Goal: Transaction & Acquisition: Purchase product/service

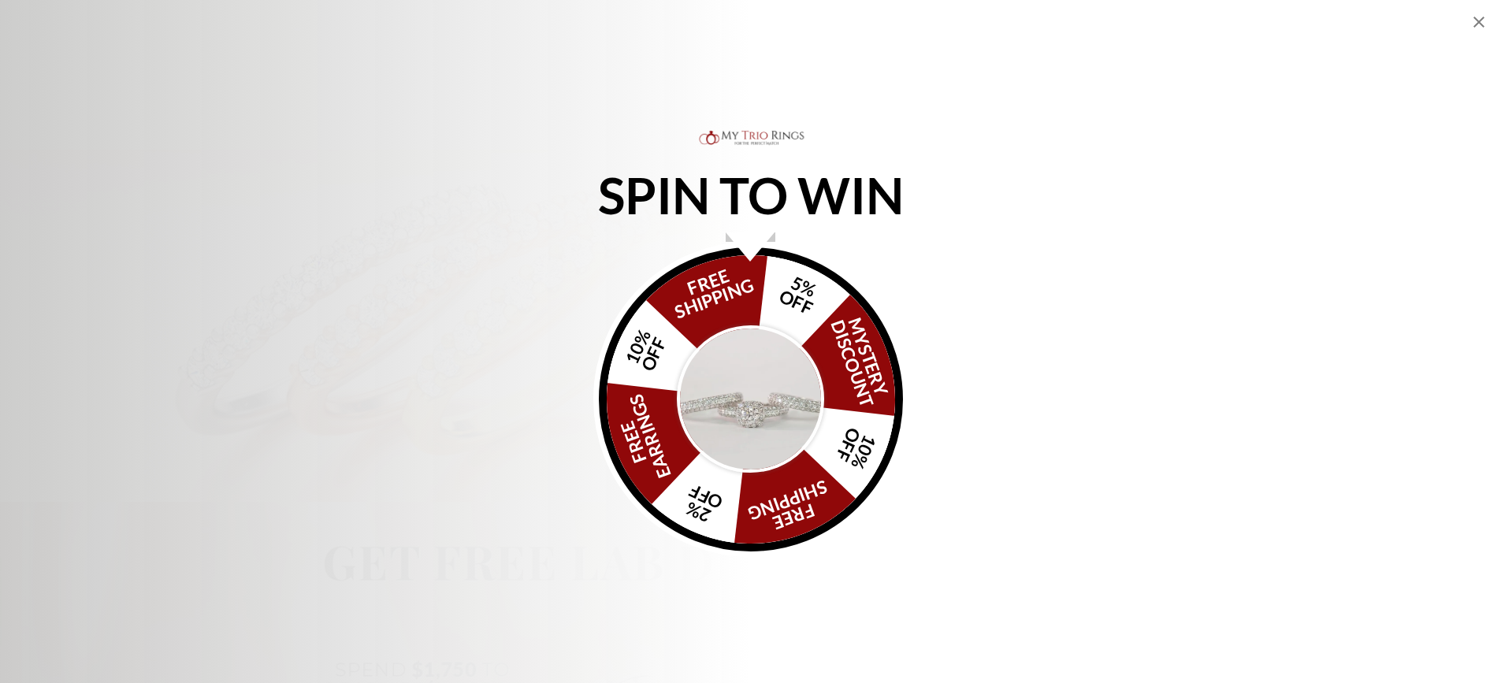
scroll to position [946, 0]
click at [737, 359] on img "Alia popup" at bounding box center [751, 399] width 148 height 148
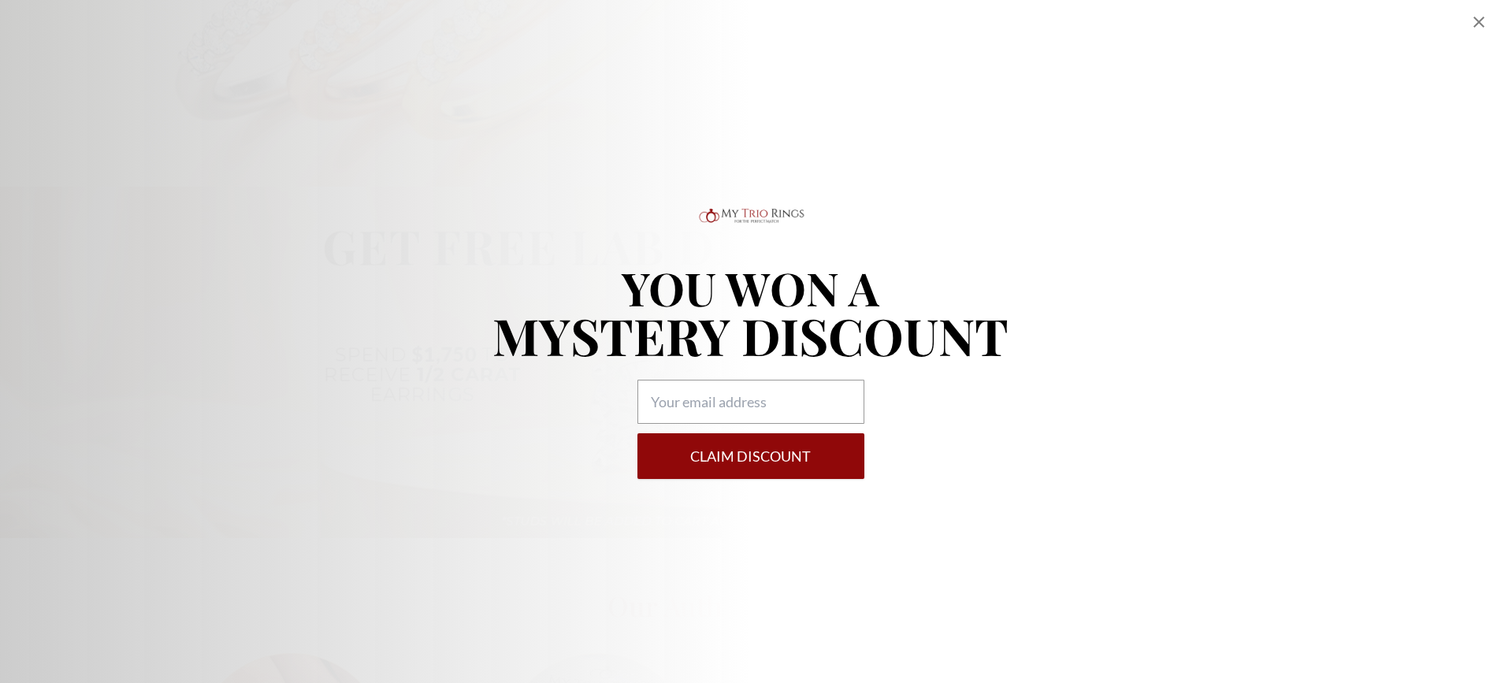
click at [1479, 28] on icon "Close popup" at bounding box center [1479, 22] width 19 height 19
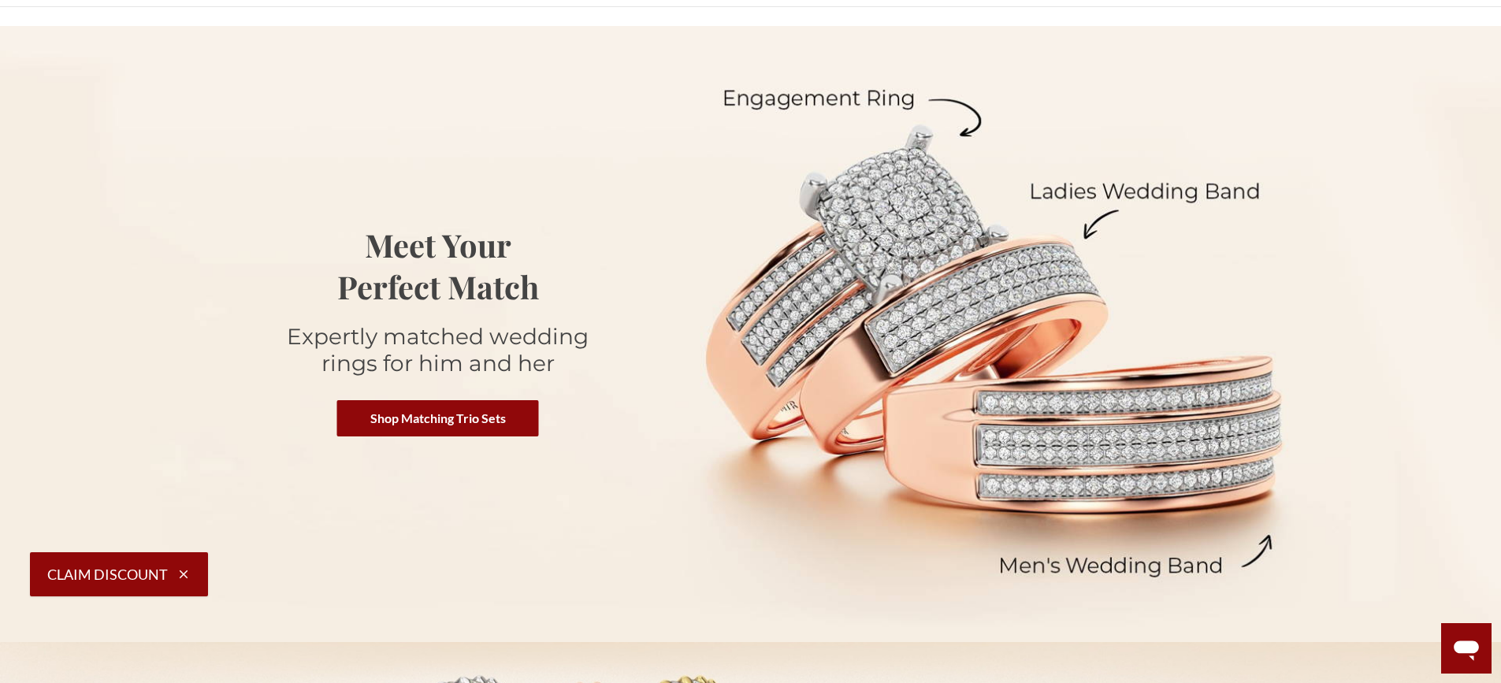
scroll to position [0, 0]
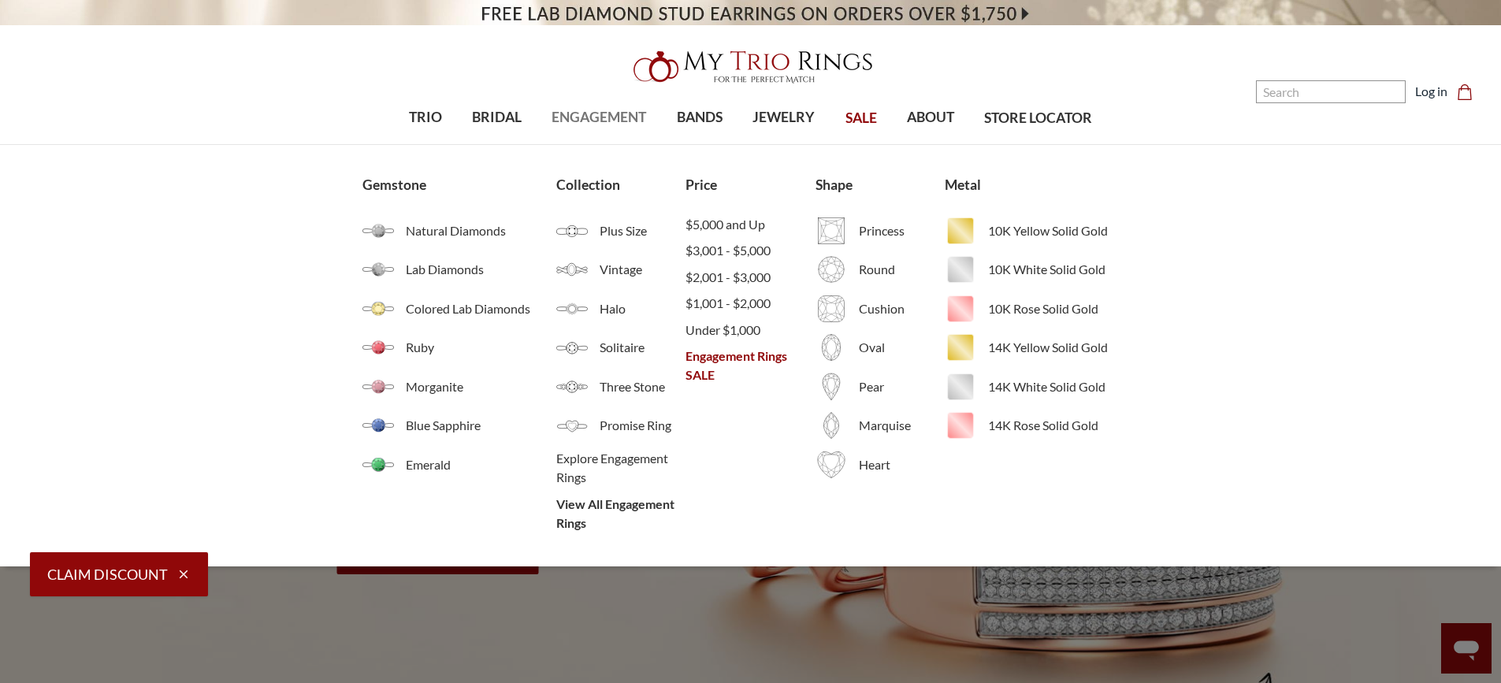
click at [594, 110] on span "ENGAGEMENT" at bounding box center [599, 117] width 95 height 20
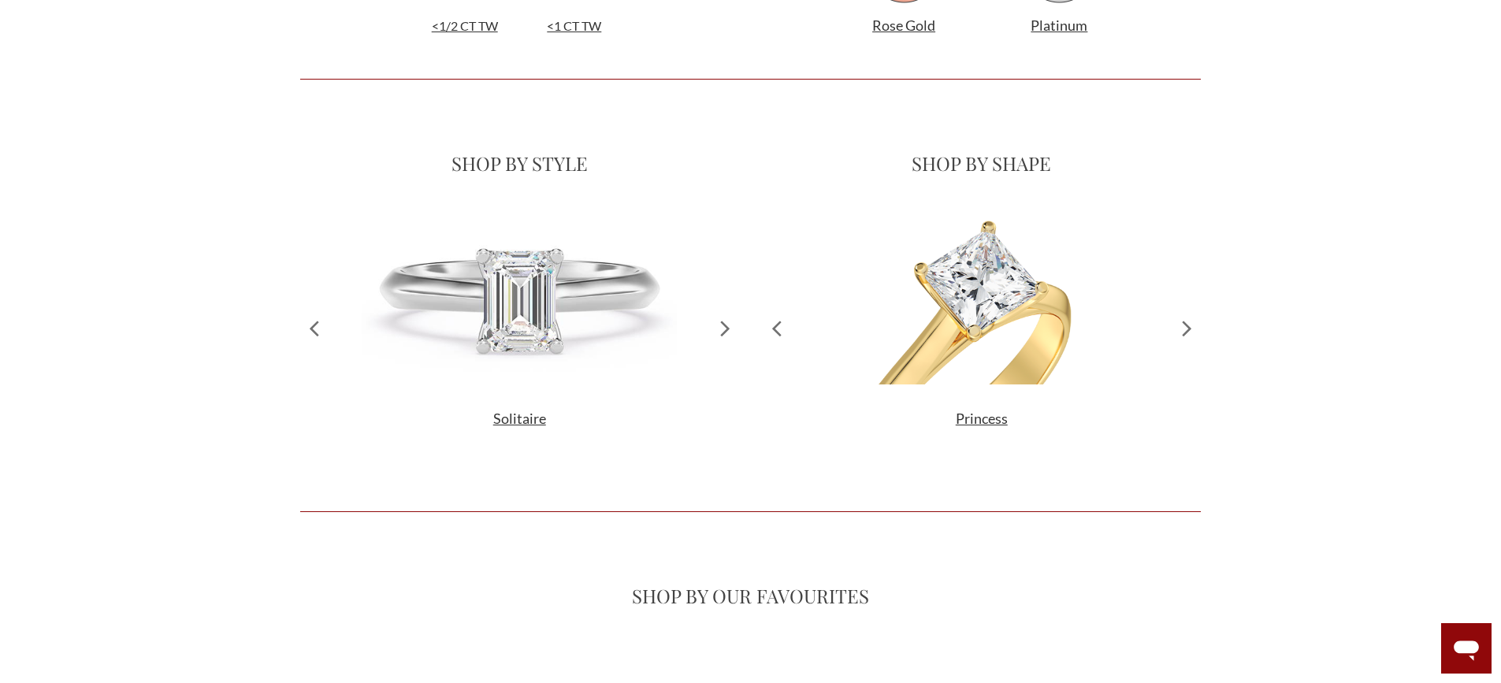
scroll to position [1419, 0]
click at [730, 319] on icon at bounding box center [726, 327] width 28 height 241
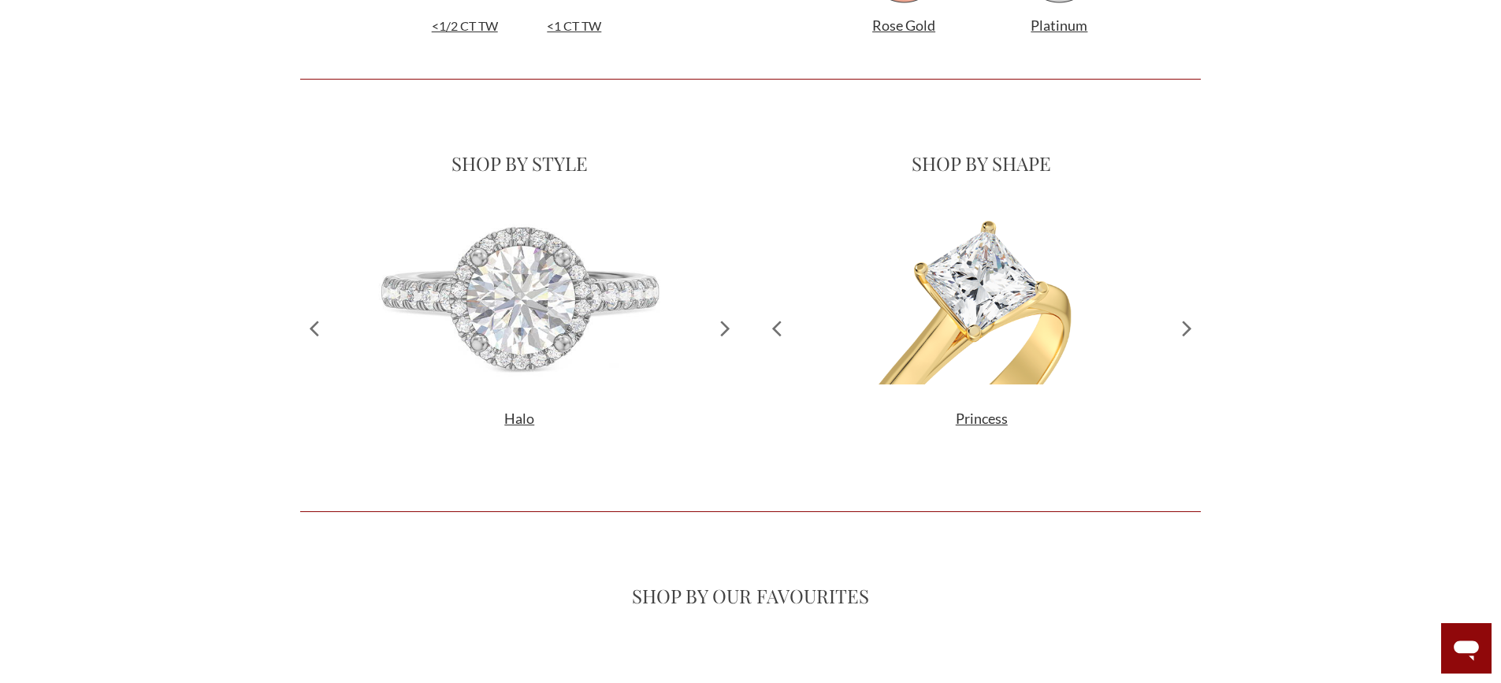
scroll to position [412, 889]
click at [730, 319] on icon at bounding box center [726, 327] width 28 height 241
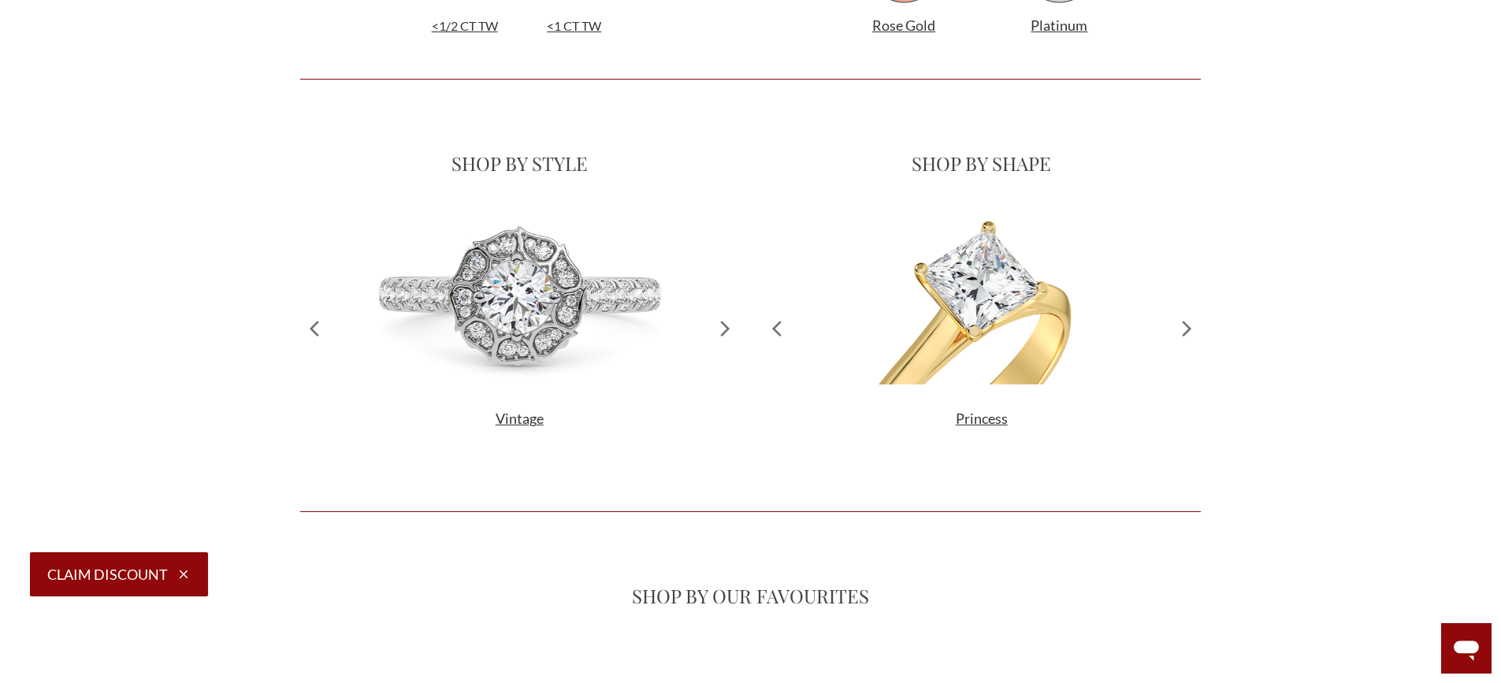
scroll to position [0, 0]
click at [730, 319] on icon at bounding box center [726, 327] width 28 height 241
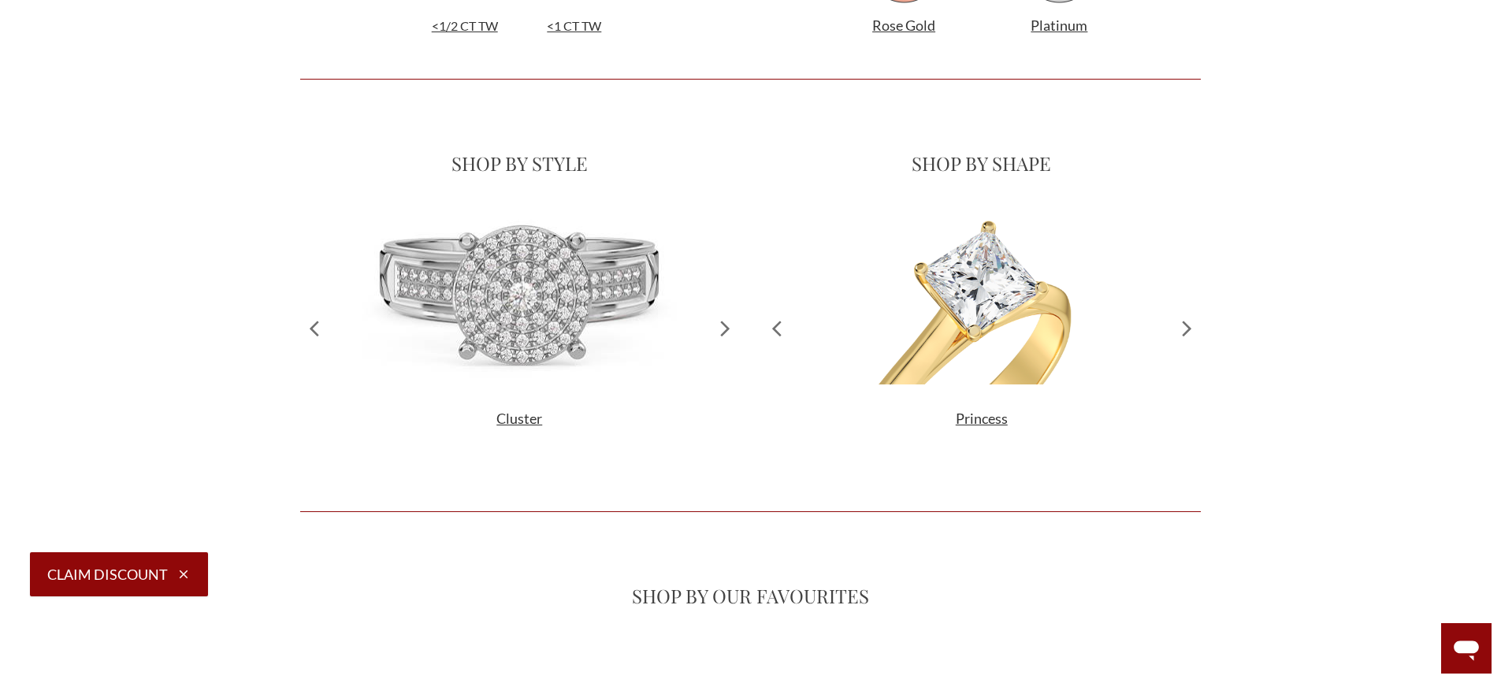
click at [731, 320] on icon at bounding box center [726, 327] width 28 height 241
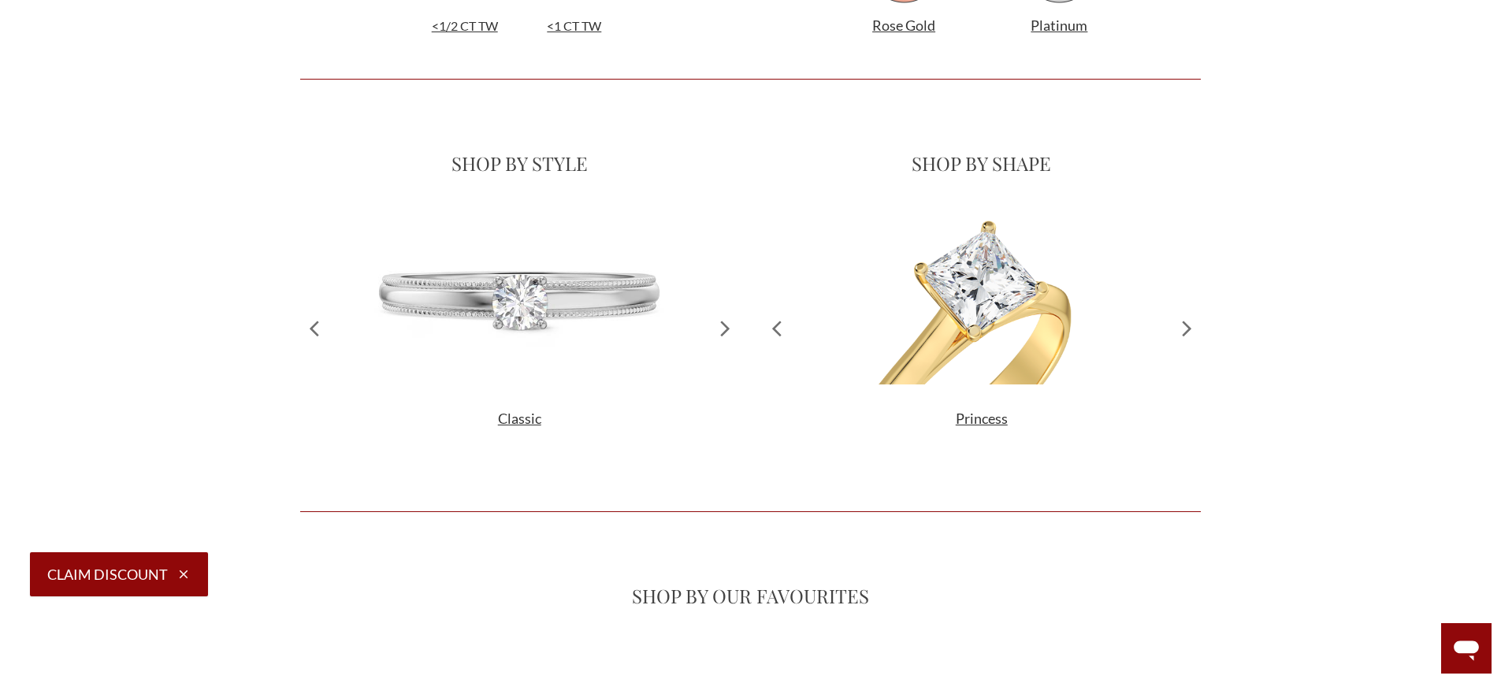
click at [731, 320] on icon at bounding box center [726, 327] width 28 height 241
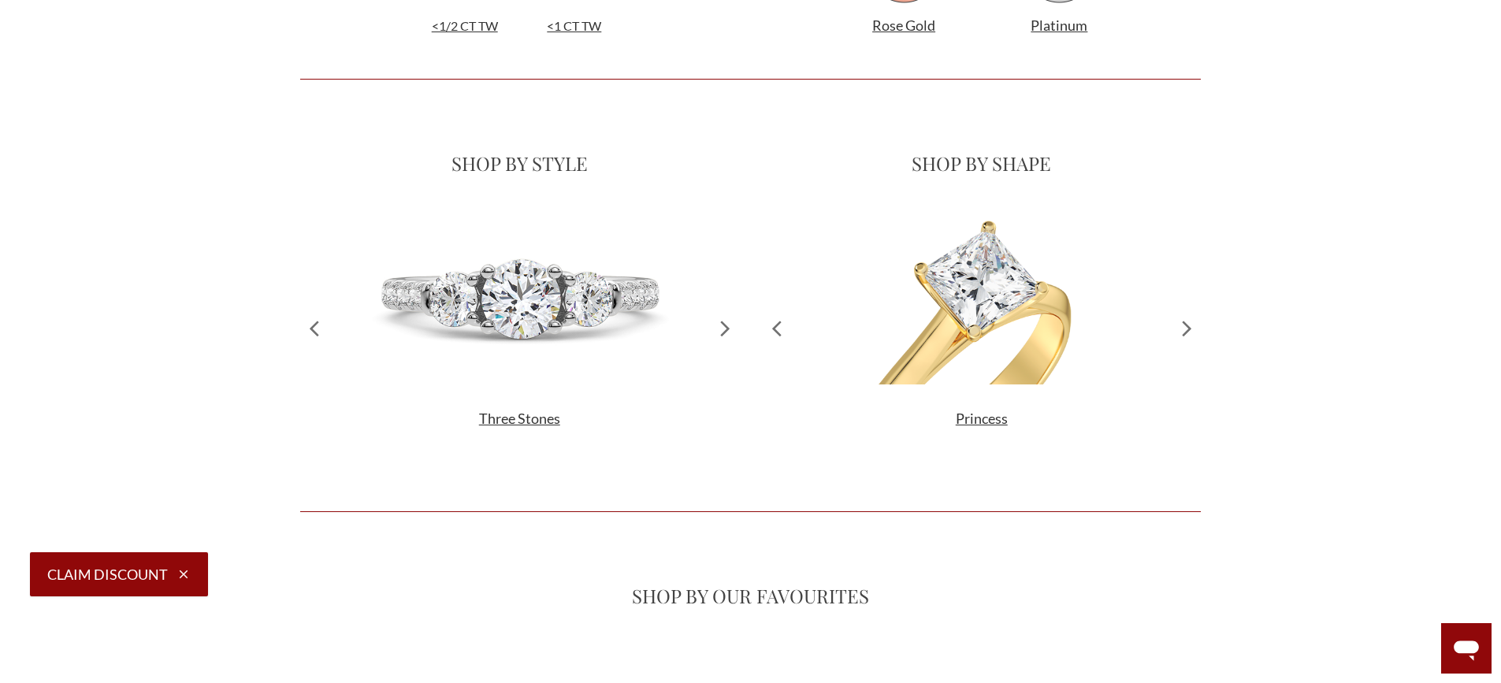
click at [731, 320] on icon at bounding box center [726, 327] width 28 height 241
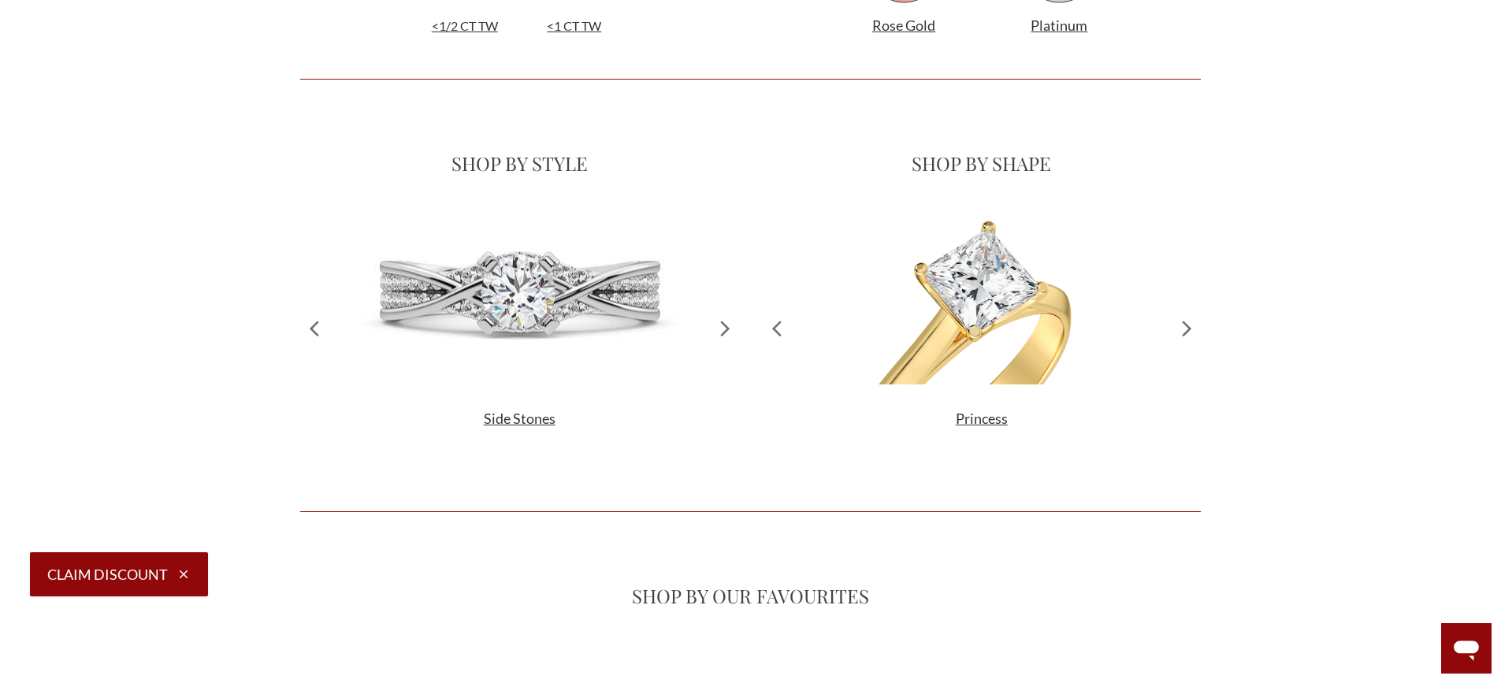
click at [731, 320] on icon at bounding box center [726, 327] width 28 height 241
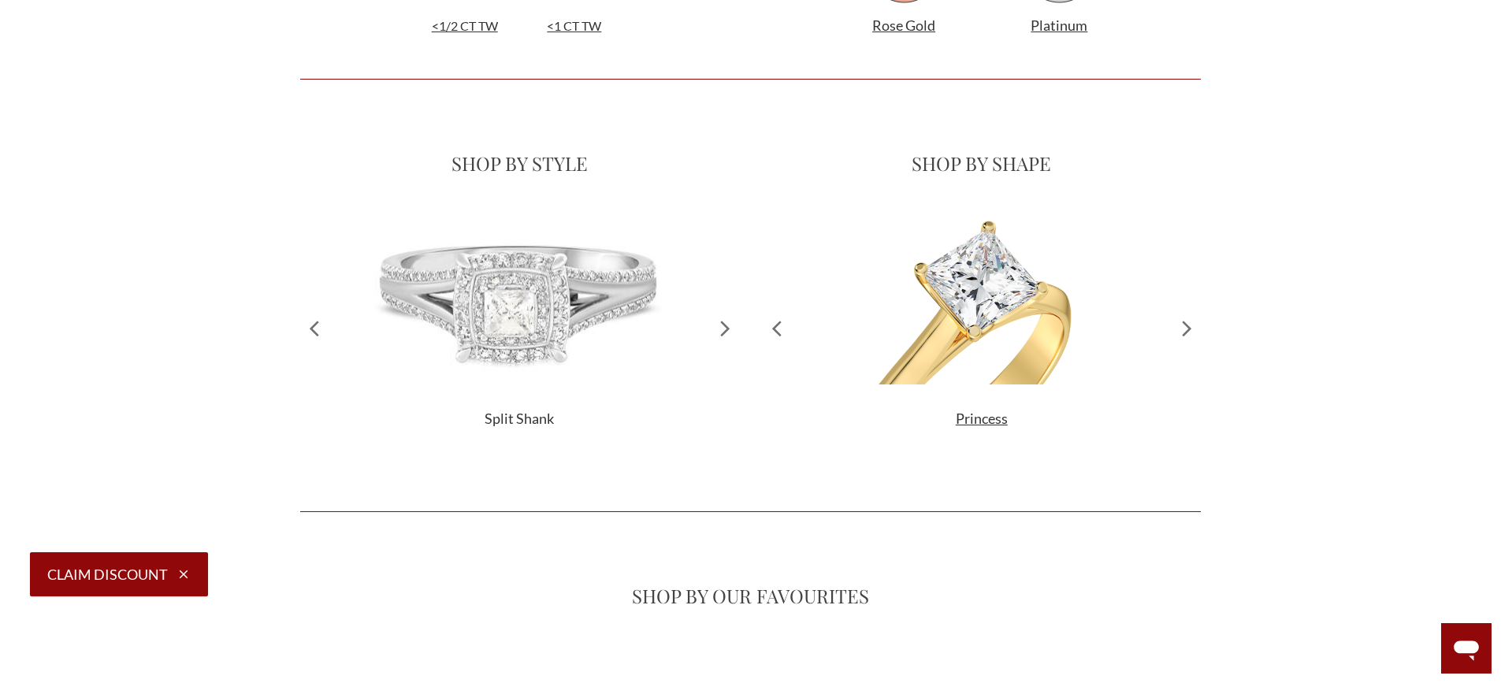
click at [731, 320] on icon at bounding box center [726, 327] width 28 height 241
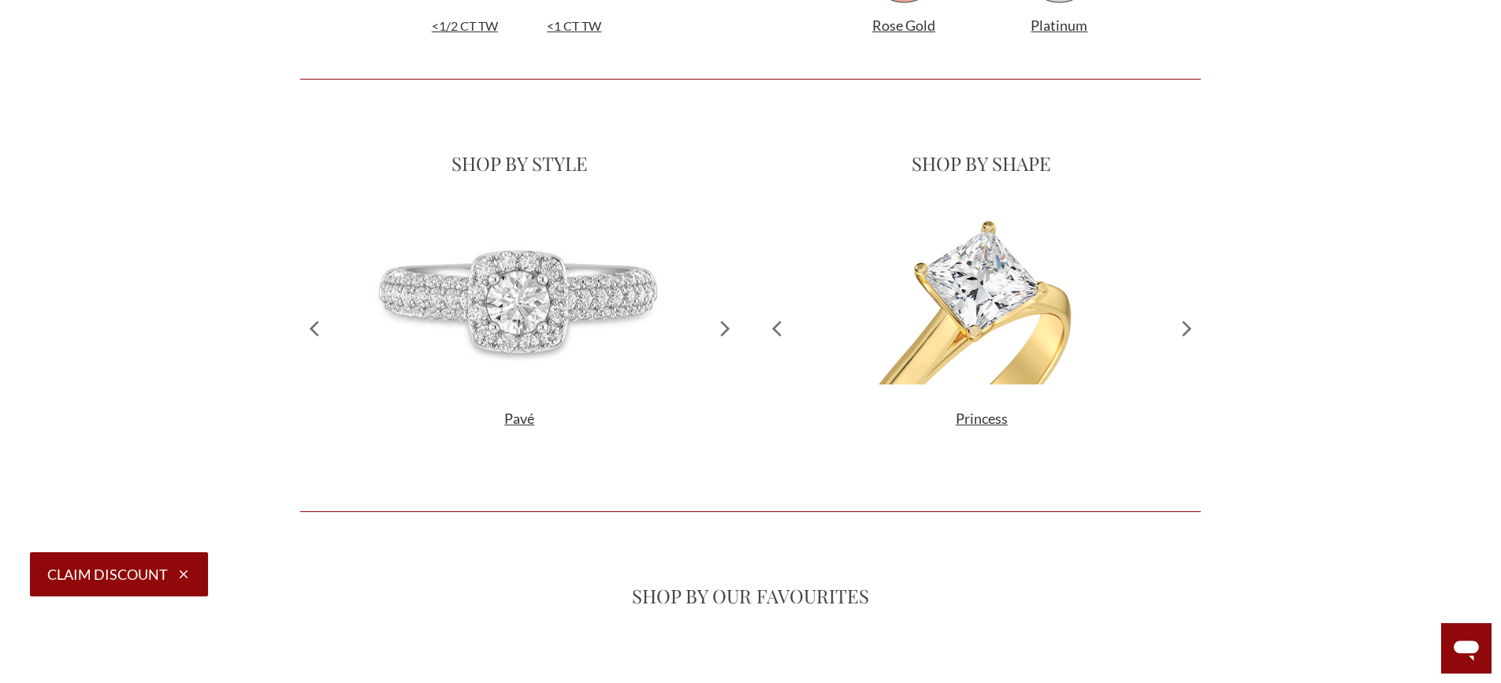
click at [731, 320] on icon at bounding box center [726, 327] width 28 height 241
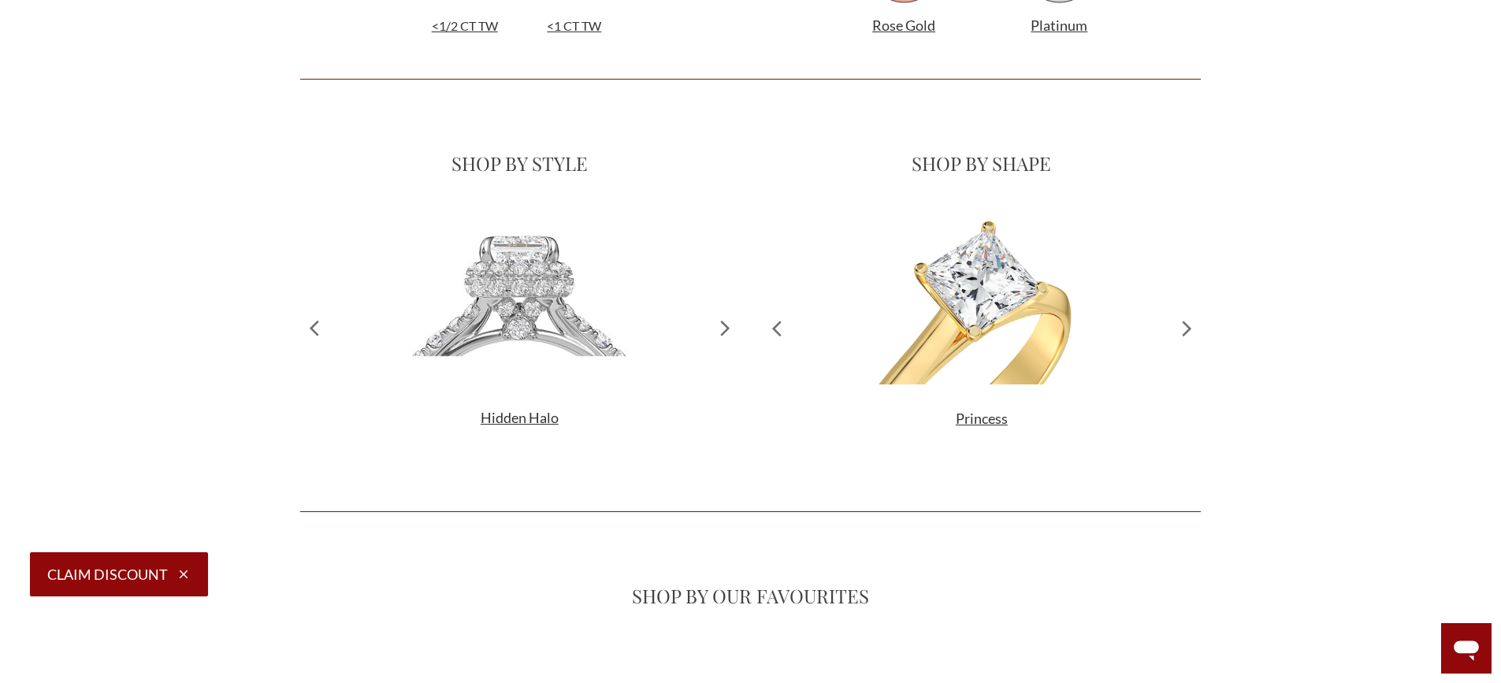
click at [731, 320] on icon at bounding box center [726, 327] width 28 height 240
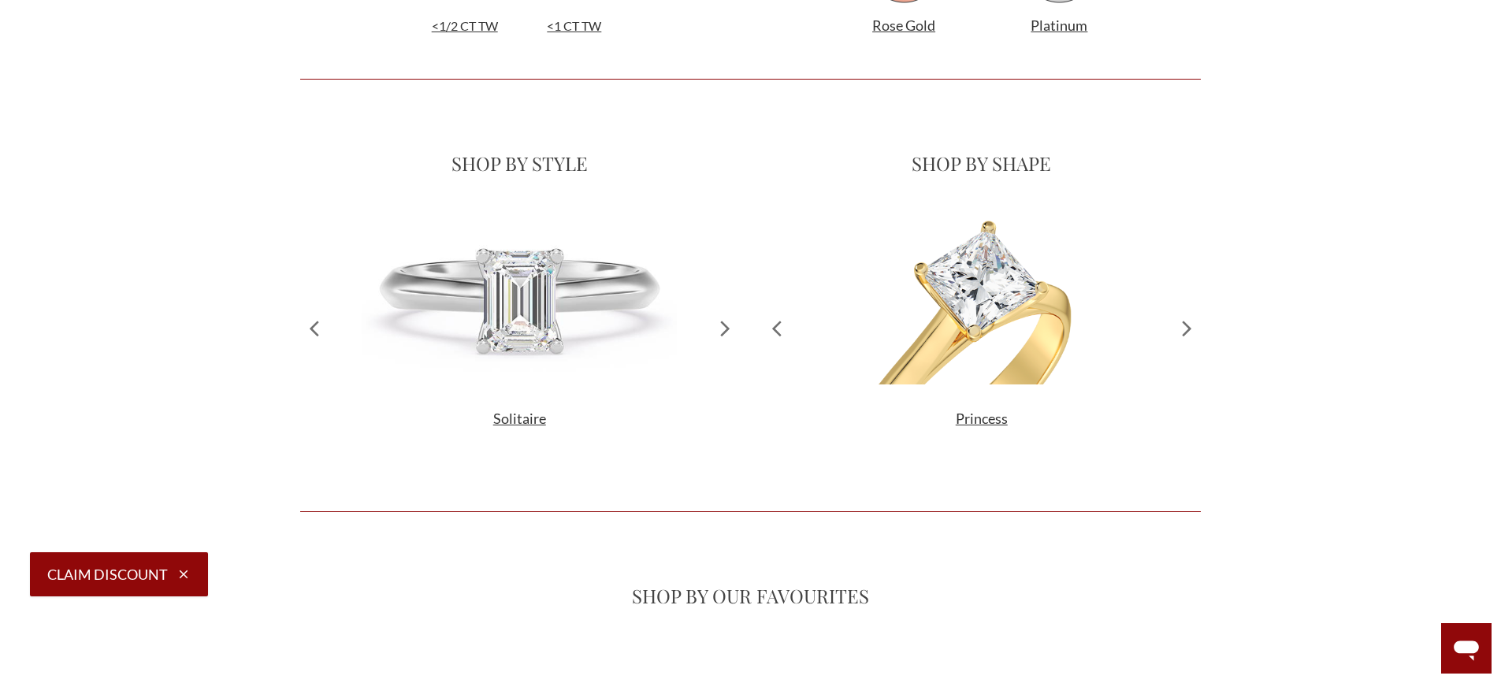
click at [731, 320] on icon at bounding box center [726, 327] width 28 height 241
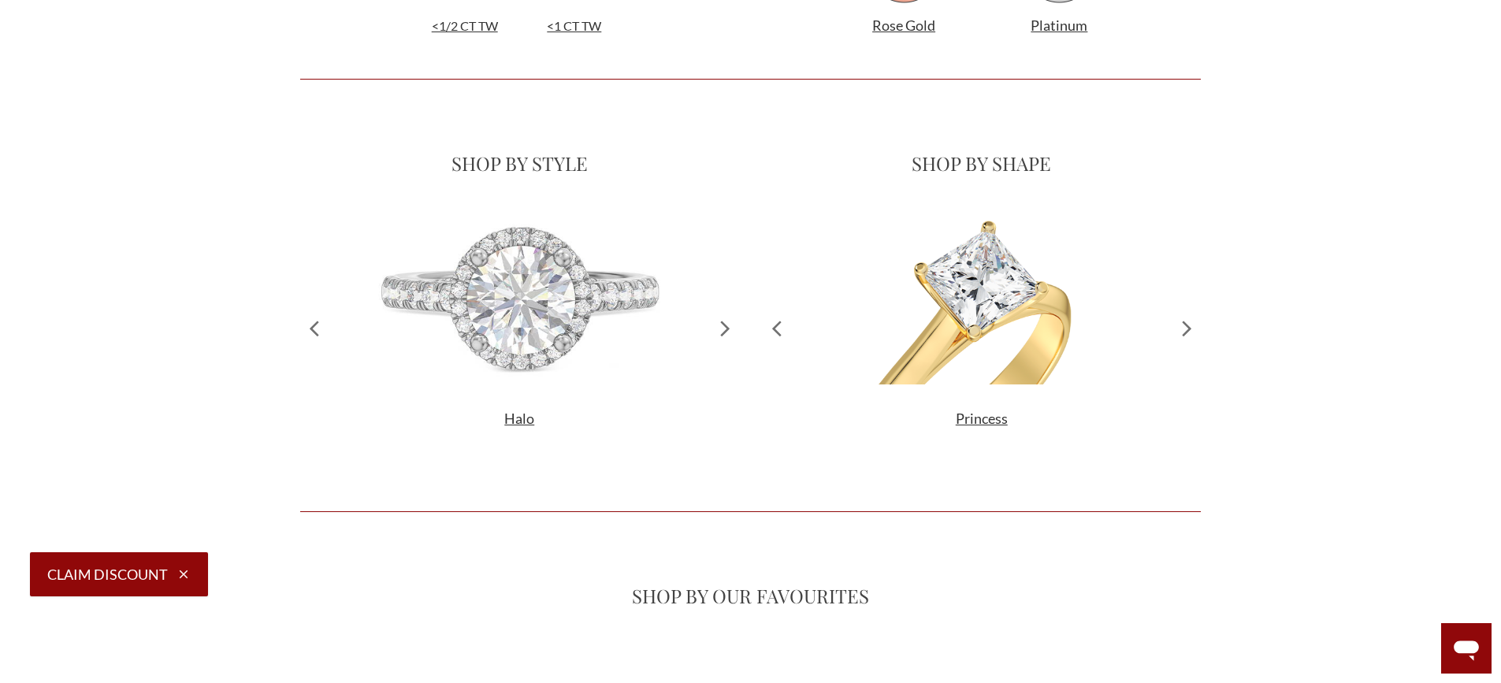
click at [731, 320] on icon at bounding box center [726, 327] width 28 height 241
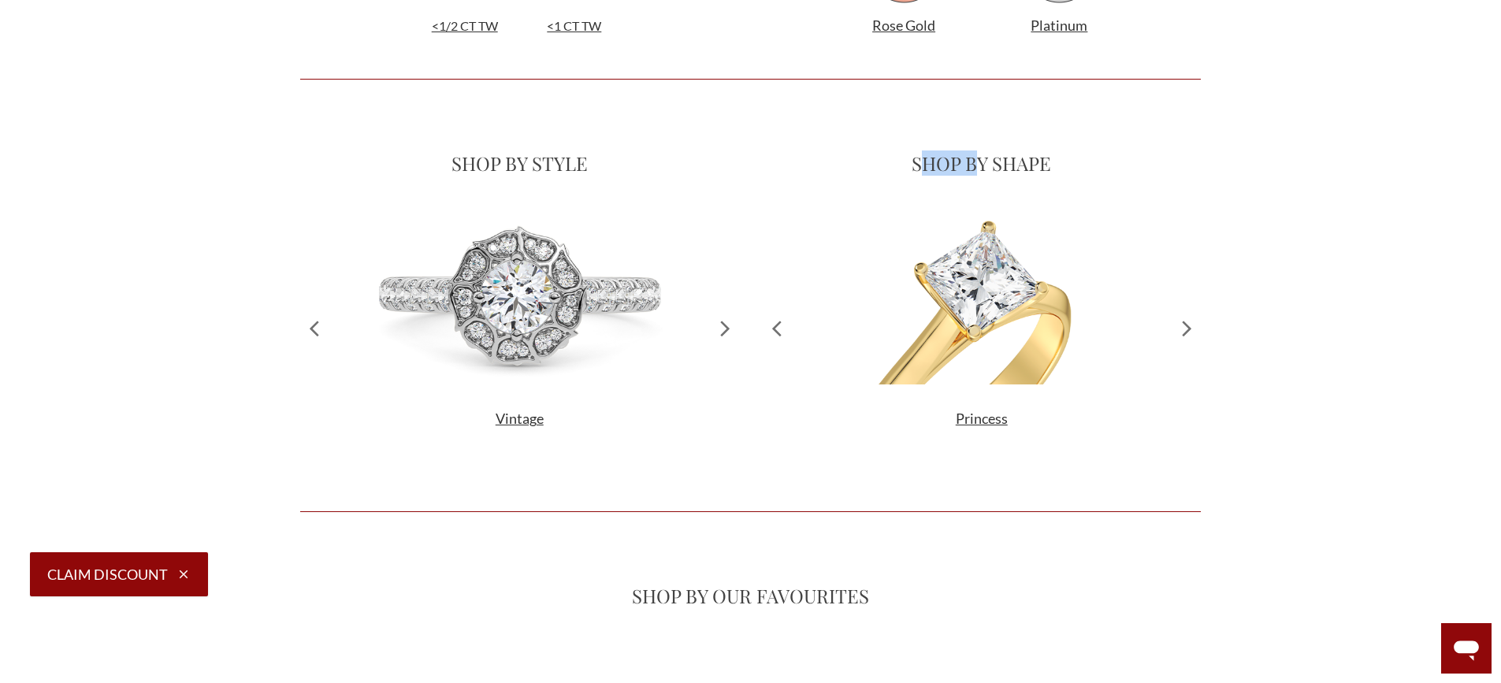
click at [731, 320] on icon at bounding box center [726, 327] width 28 height 241
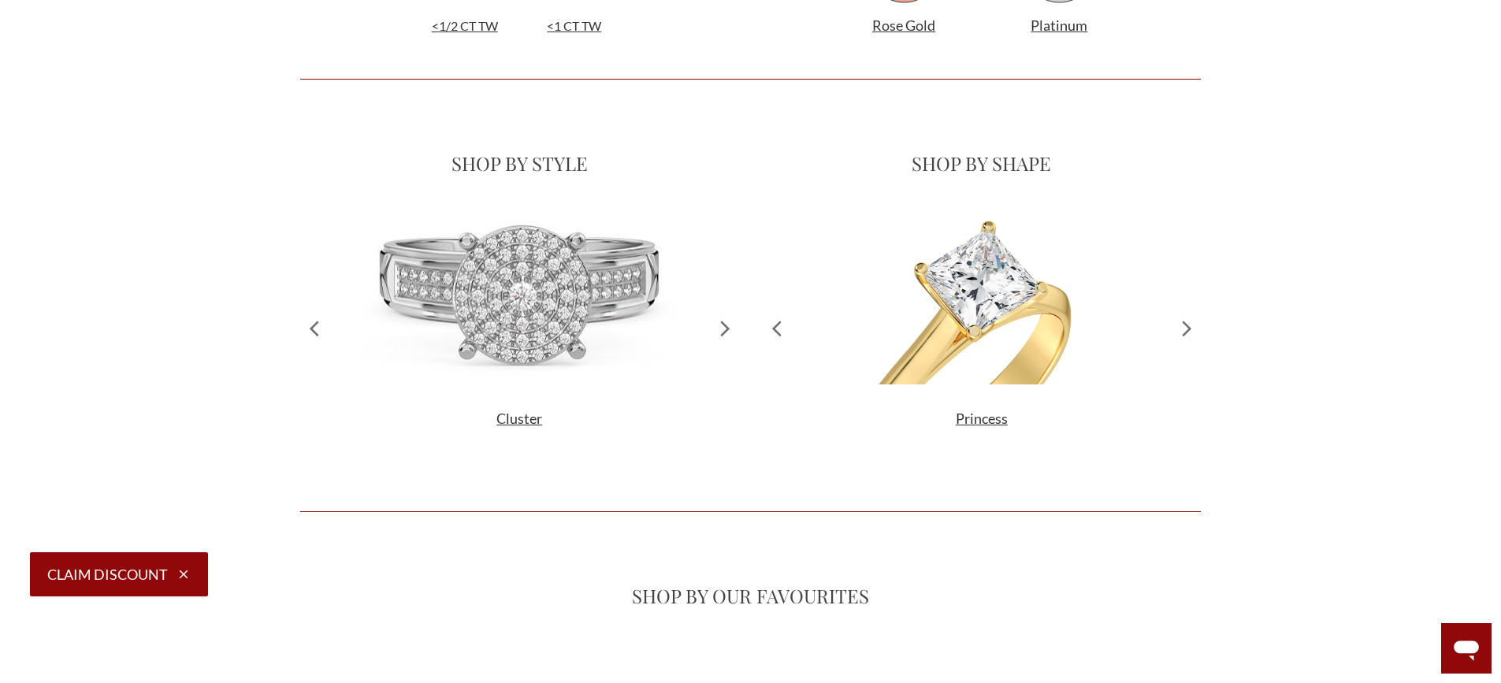
click at [731, 320] on icon at bounding box center [726, 327] width 28 height 241
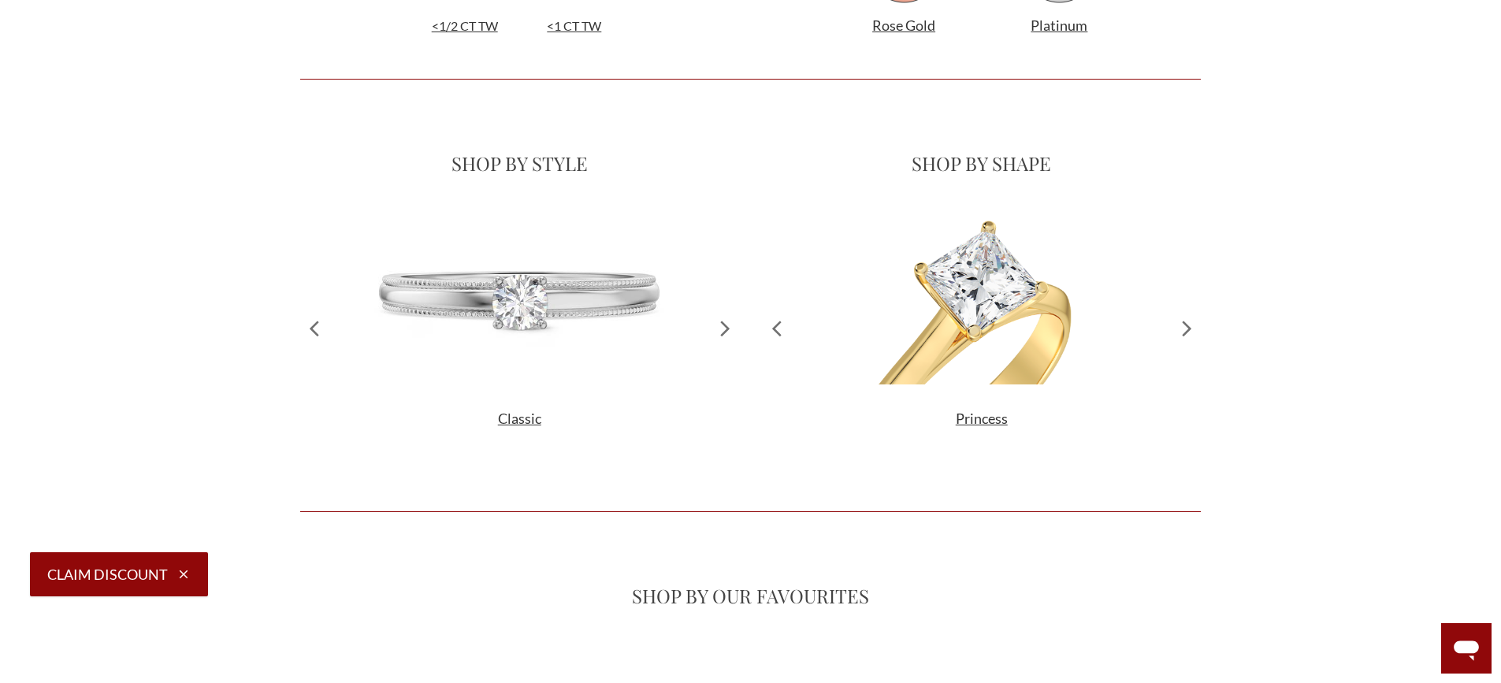
click at [1199, 329] on icon at bounding box center [1187, 327] width 28 height 241
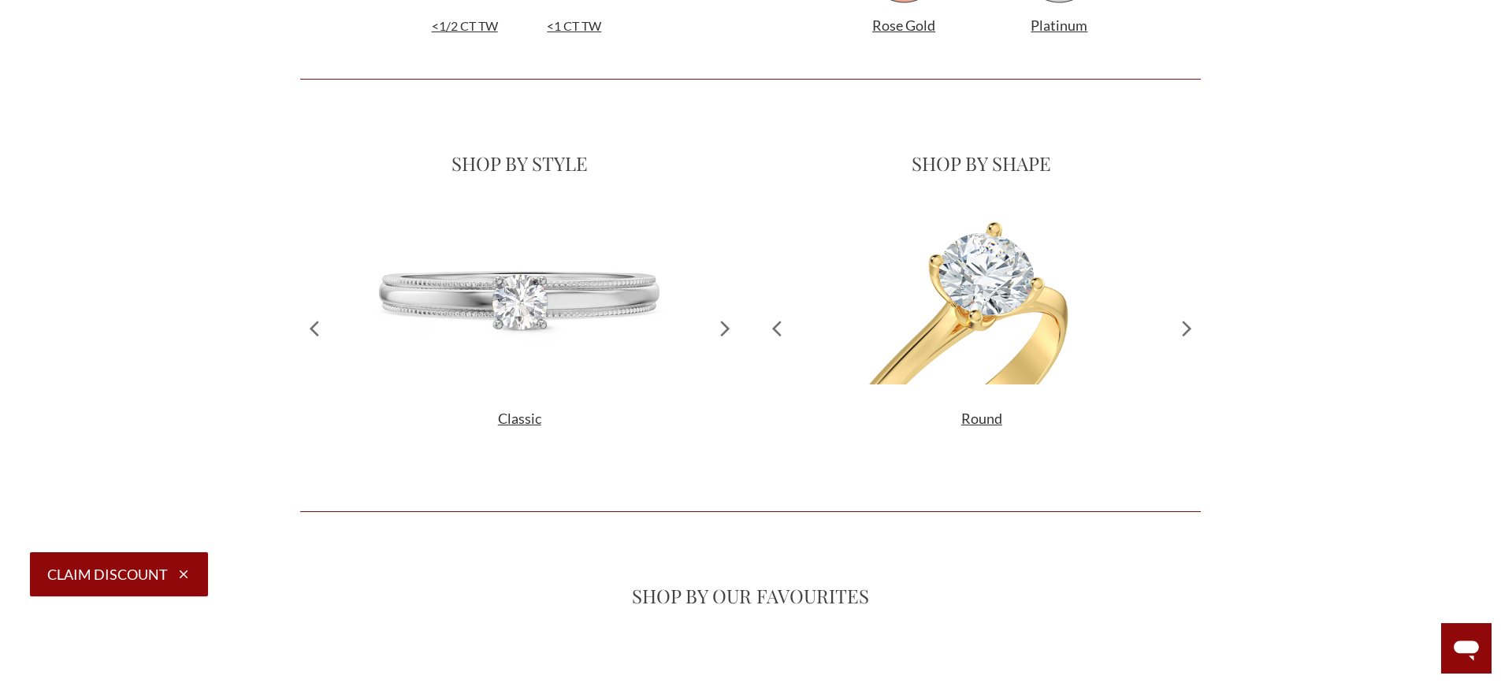
click at [1199, 329] on icon at bounding box center [1187, 327] width 28 height 241
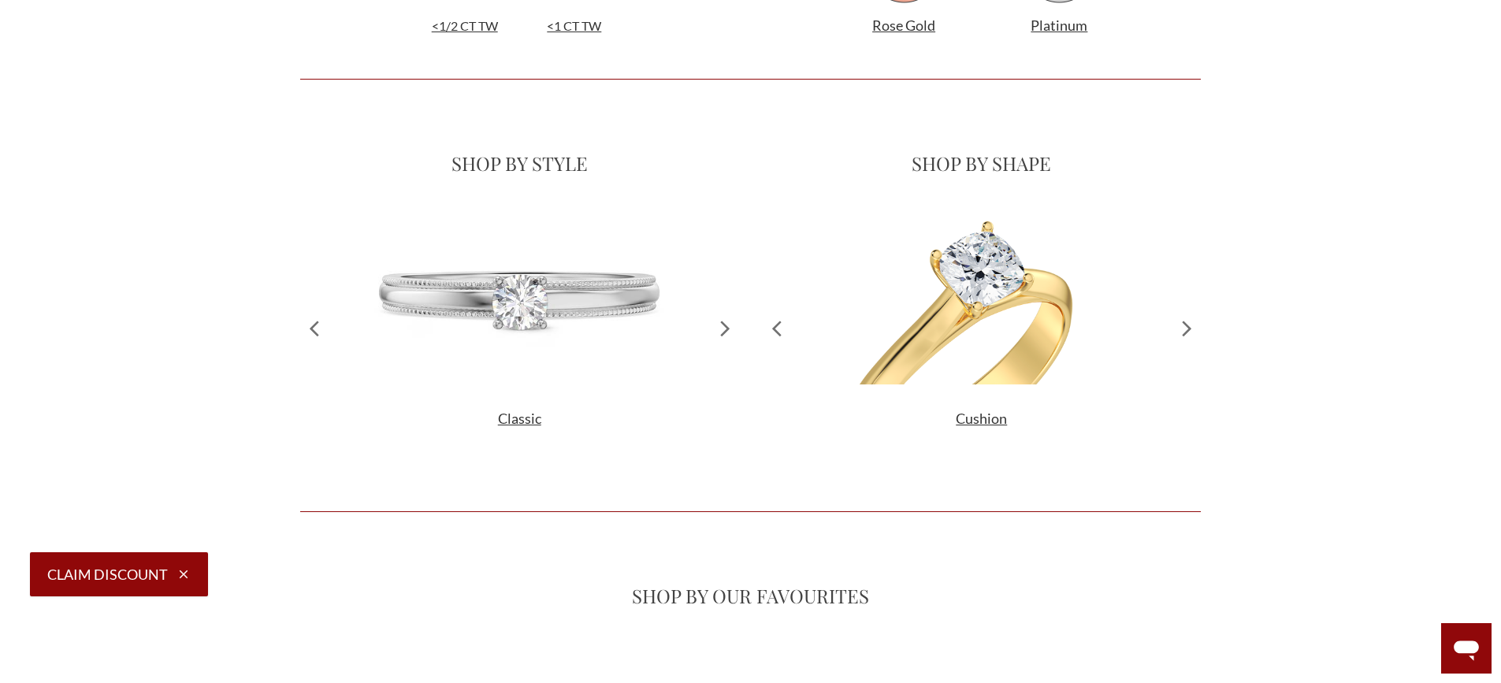
click at [1199, 329] on icon at bounding box center [1187, 327] width 28 height 241
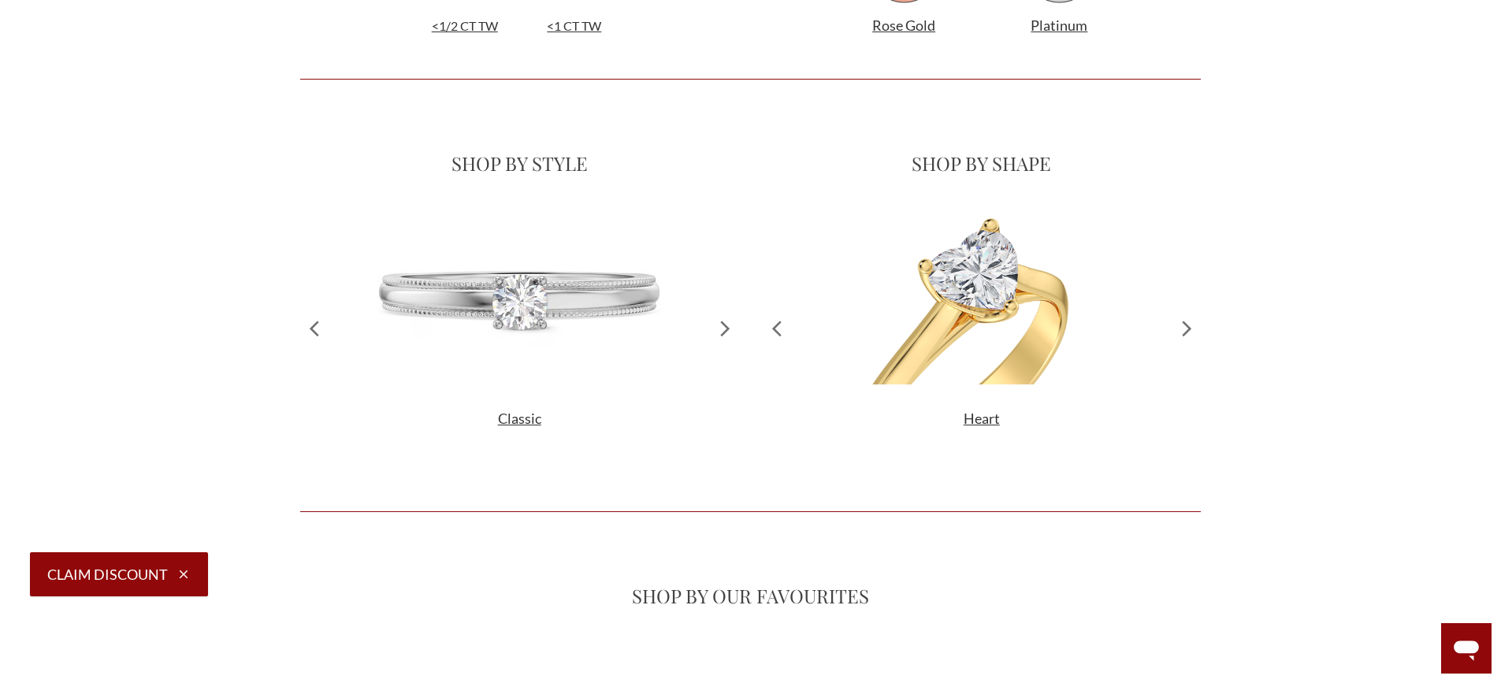
click at [1199, 329] on icon at bounding box center [1187, 327] width 28 height 241
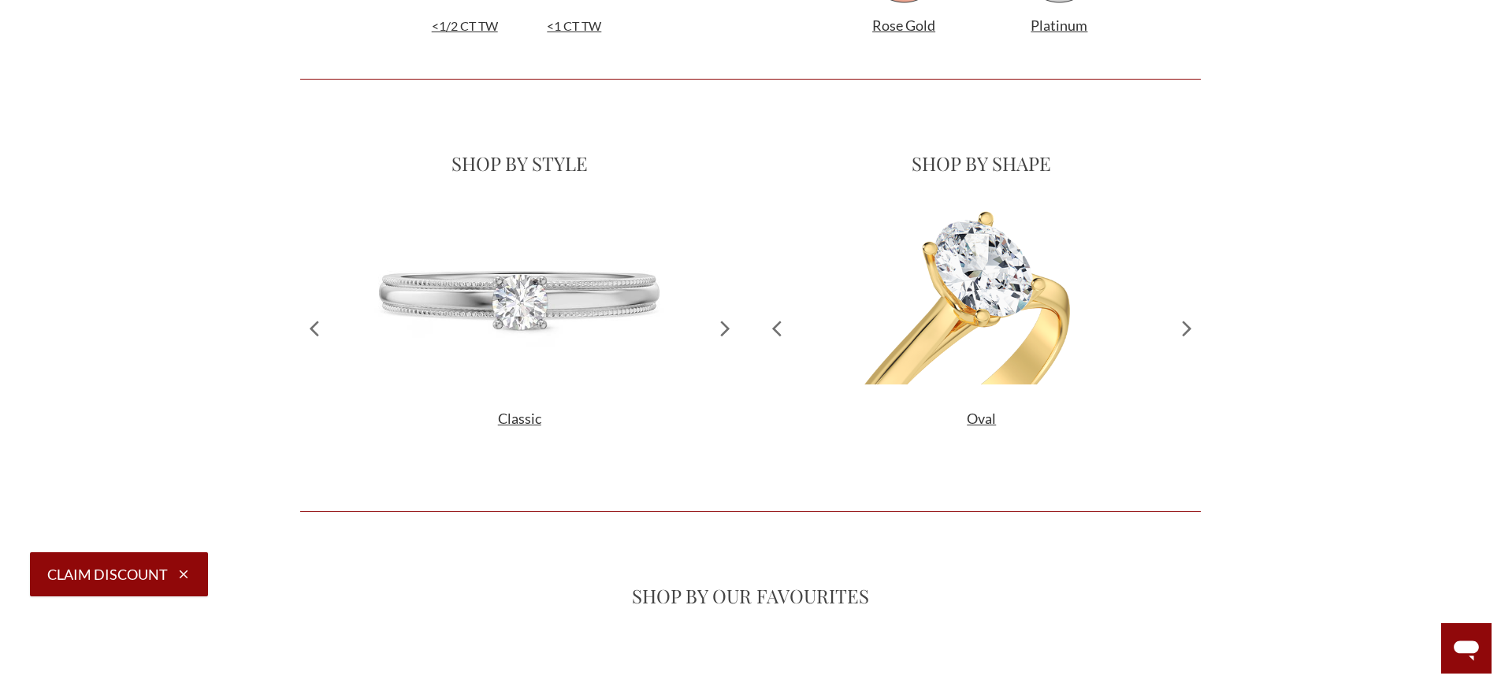
click at [1199, 329] on icon at bounding box center [1187, 327] width 28 height 241
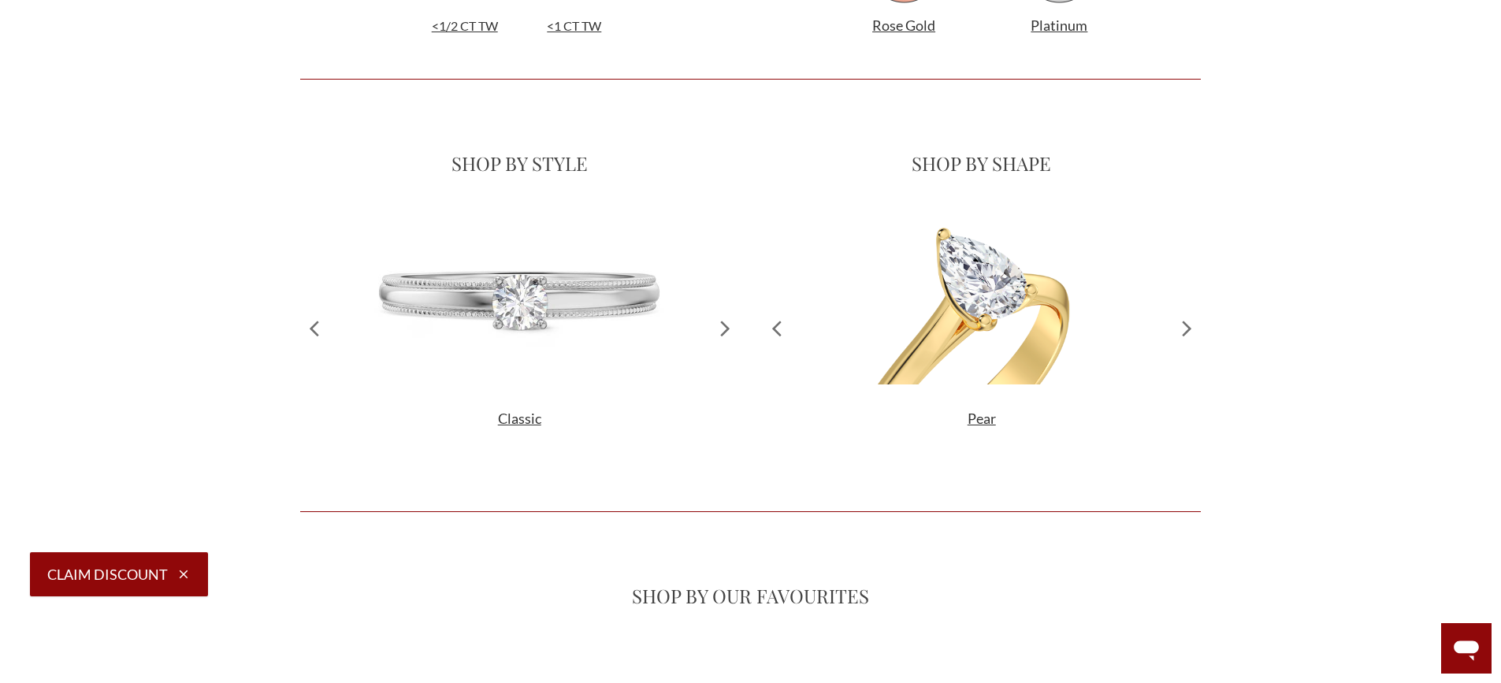
click at [1199, 329] on icon at bounding box center [1187, 327] width 28 height 241
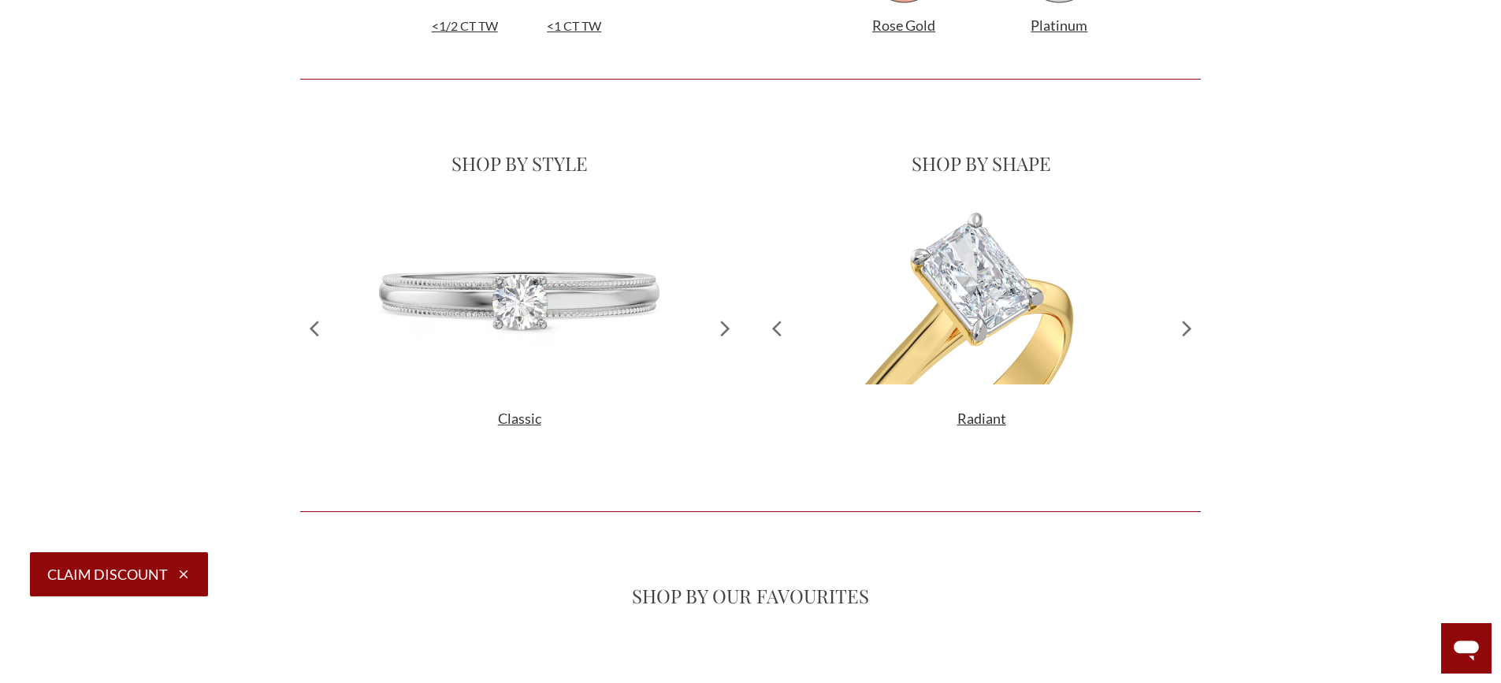
click at [1199, 329] on icon at bounding box center [1187, 327] width 28 height 241
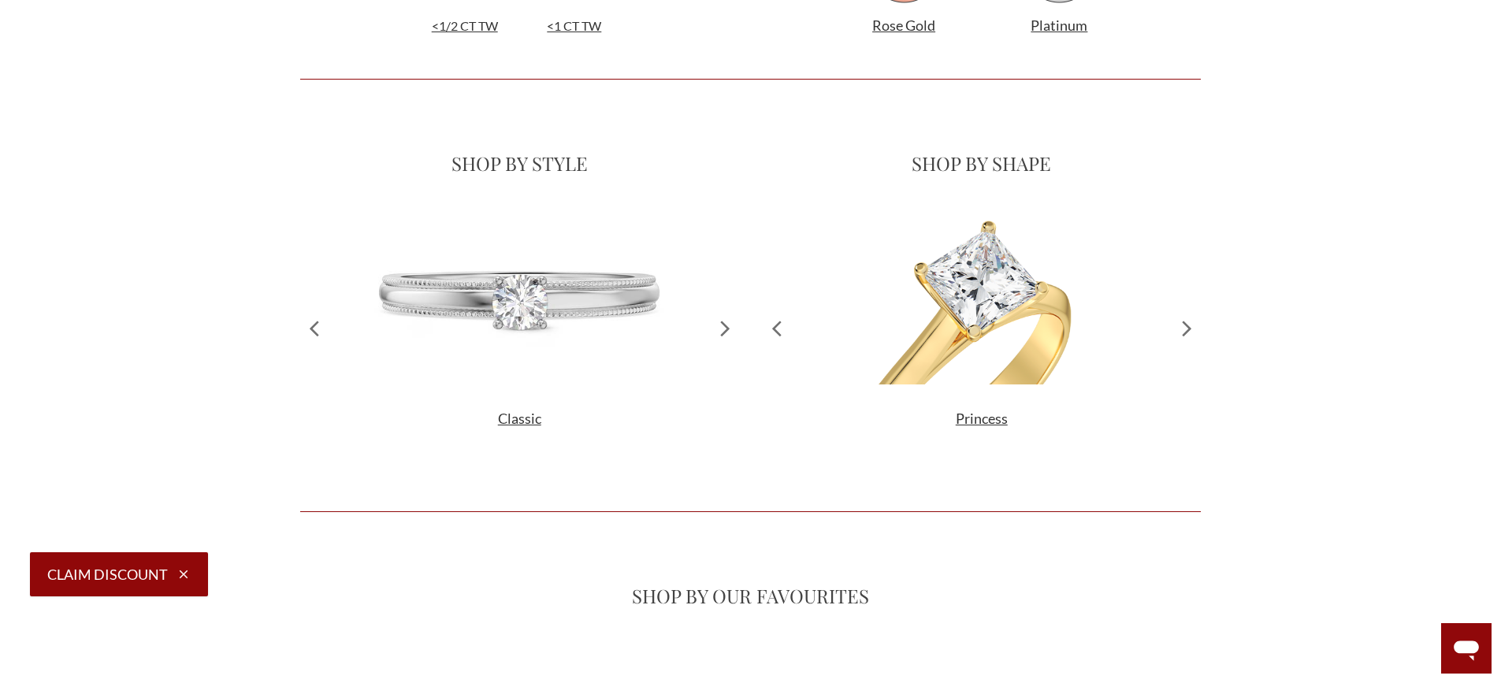
click at [1199, 329] on icon at bounding box center [1187, 327] width 28 height 241
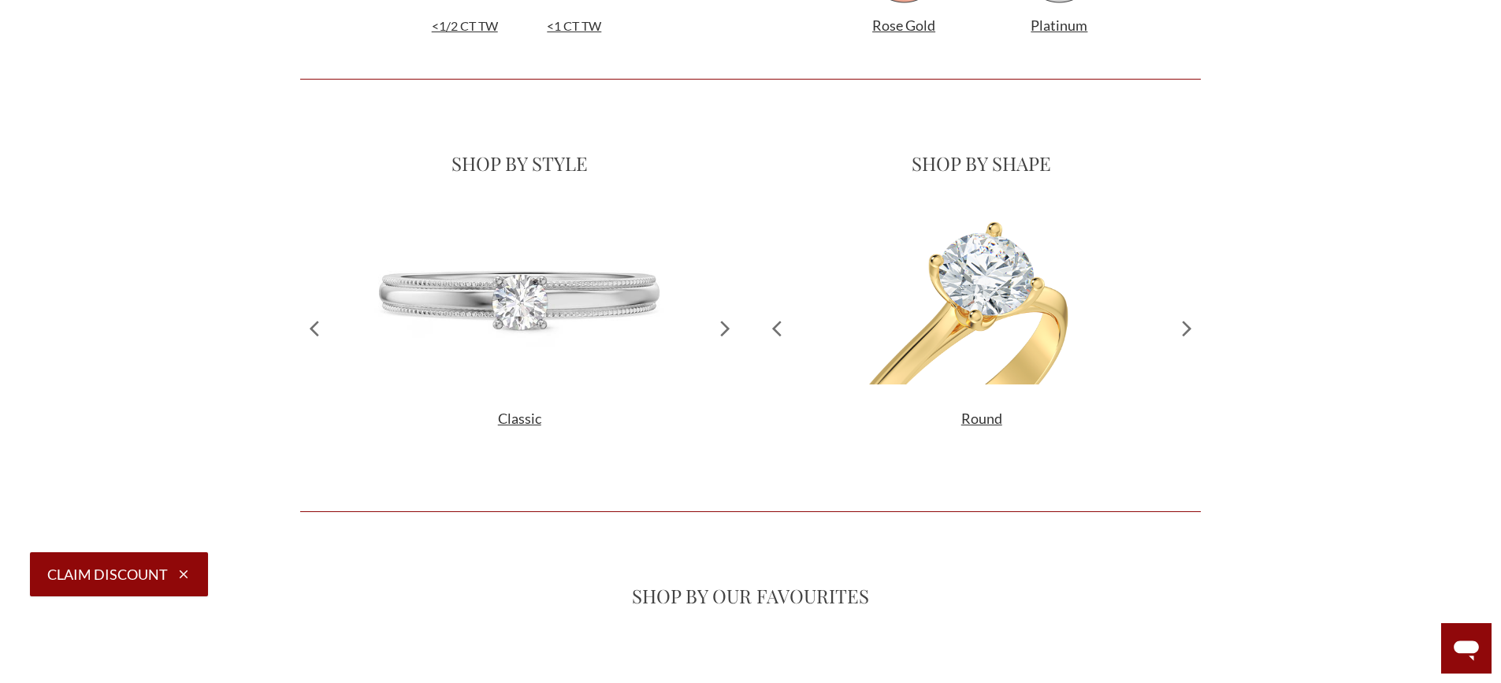
click at [1199, 329] on icon at bounding box center [1187, 327] width 28 height 241
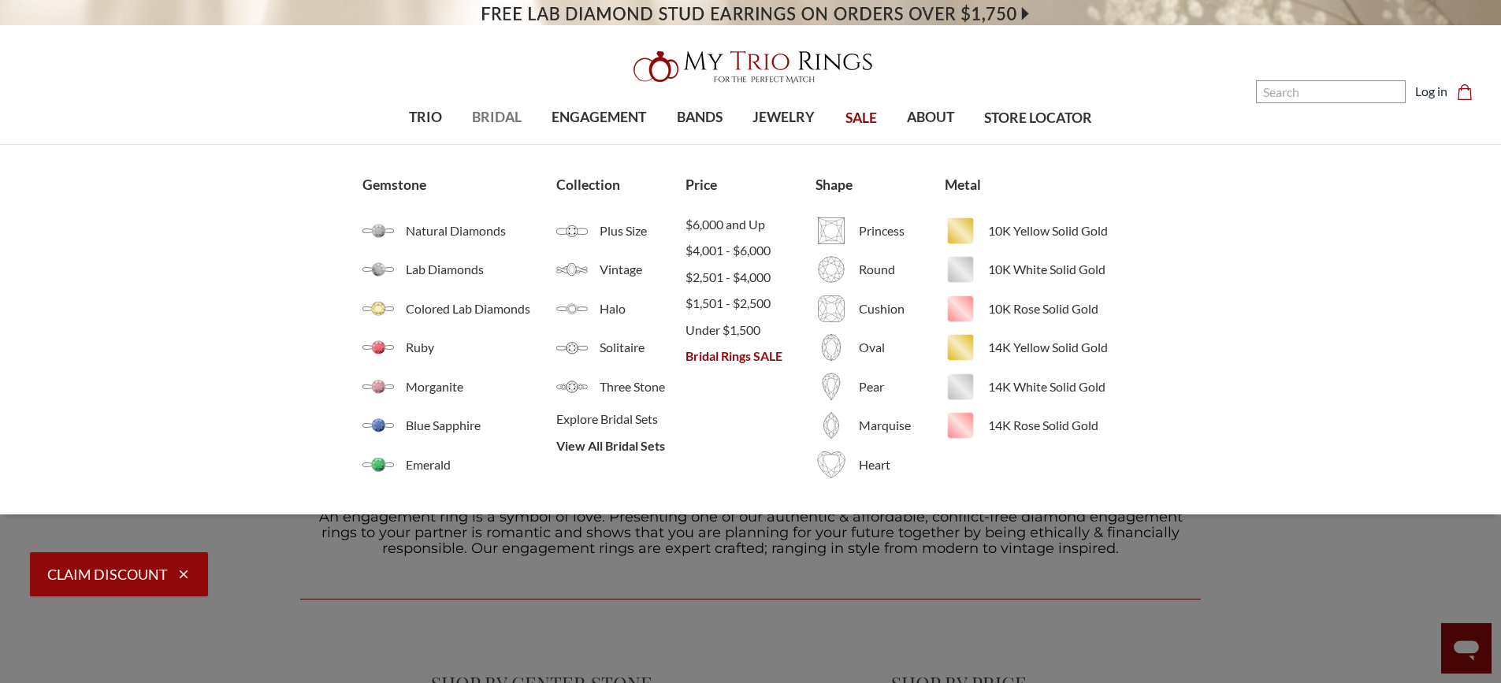
click at [506, 120] on span "BRIDAL" at bounding box center [497, 117] width 50 height 20
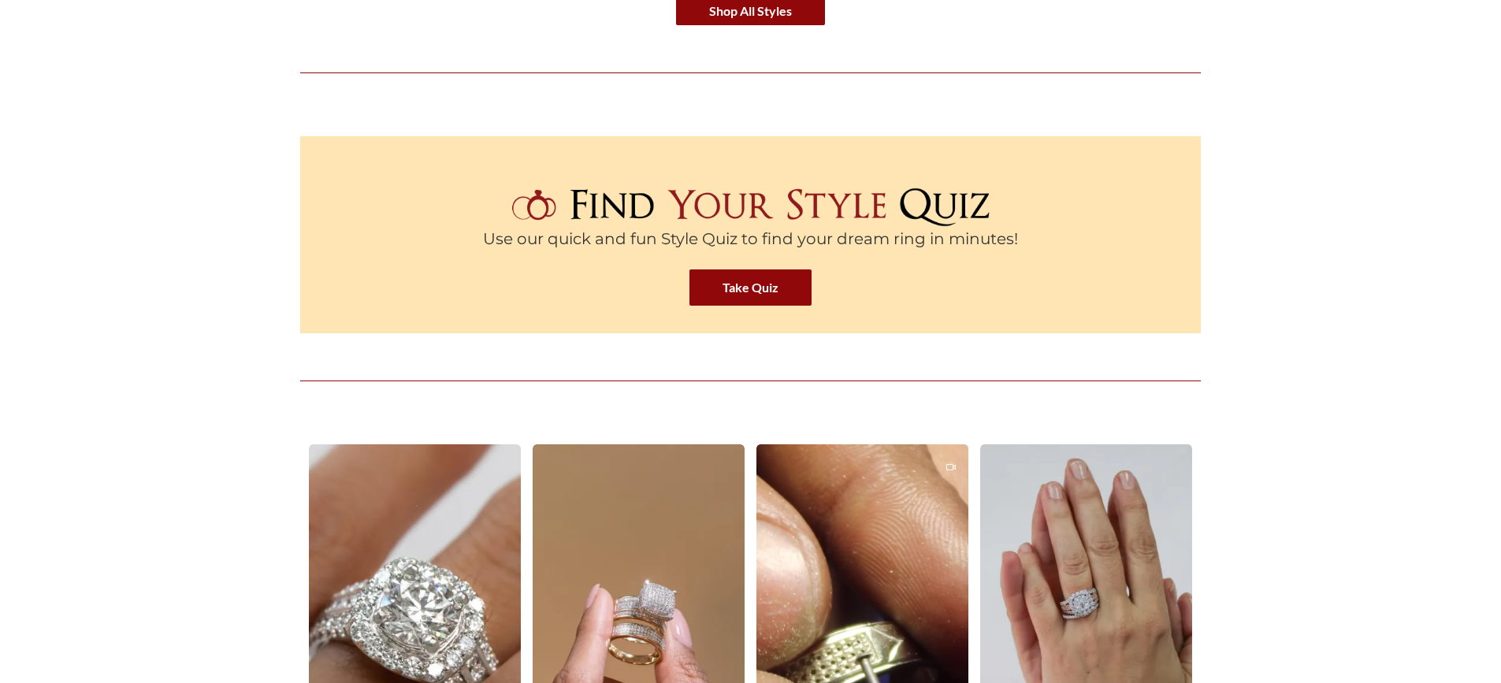
scroll to position [2049, 0]
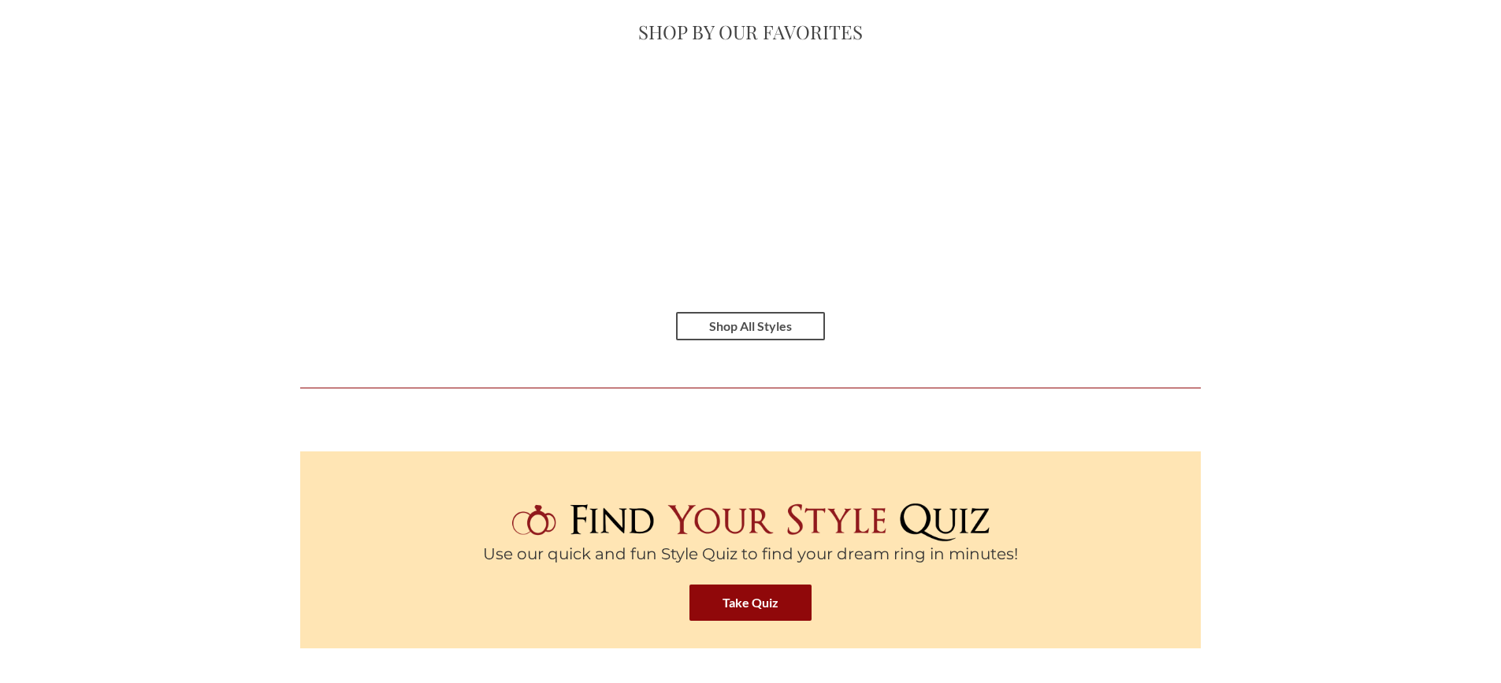
click at [737, 329] on link "Shop All Styles" at bounding box center [750, 326] width 149 height 28
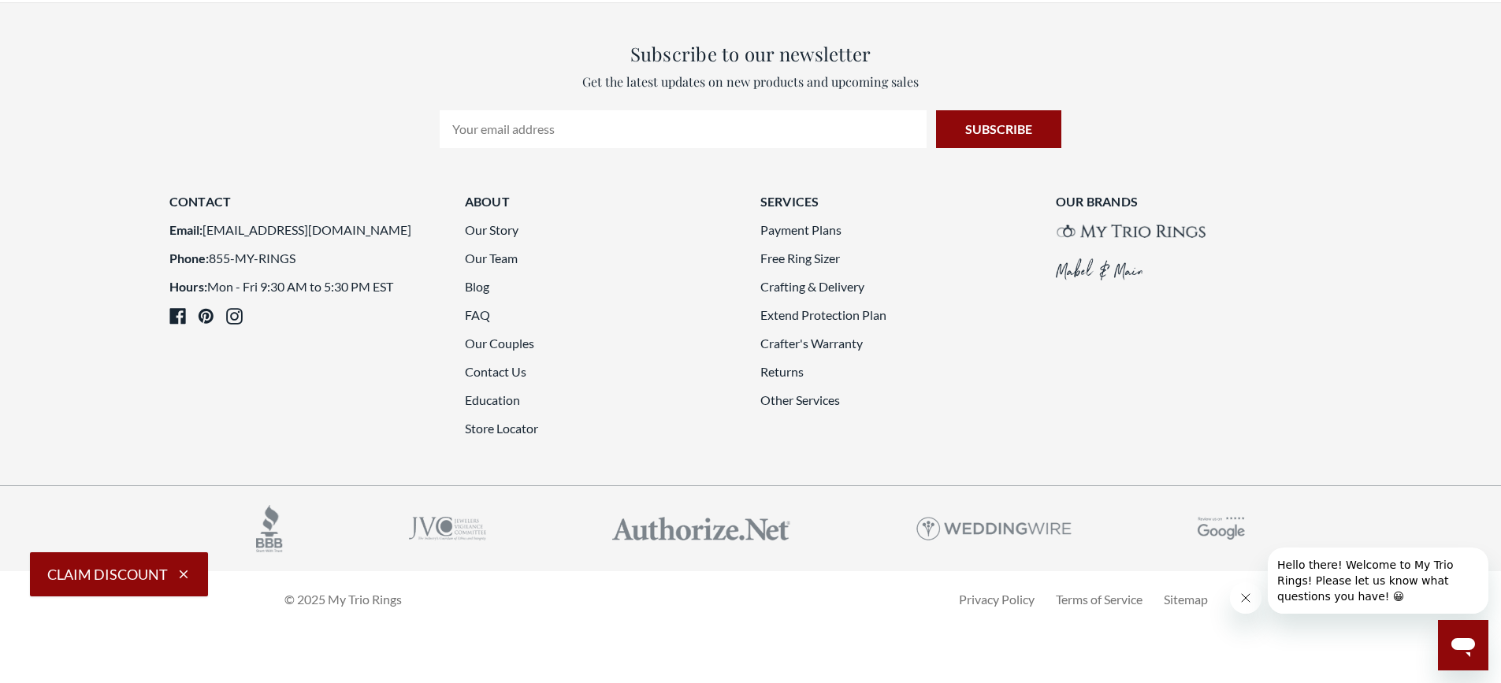
scroll to position [4413, 0]
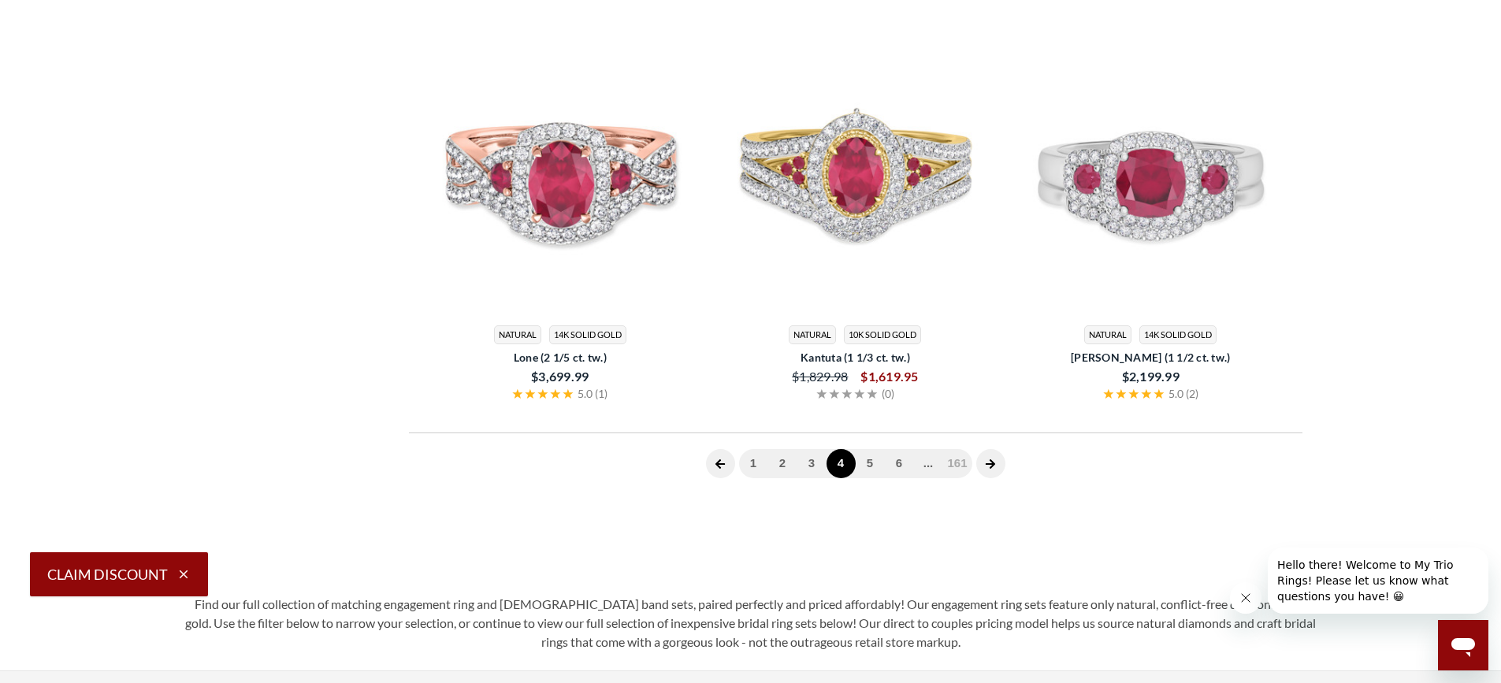
scroll to position [631, 0]
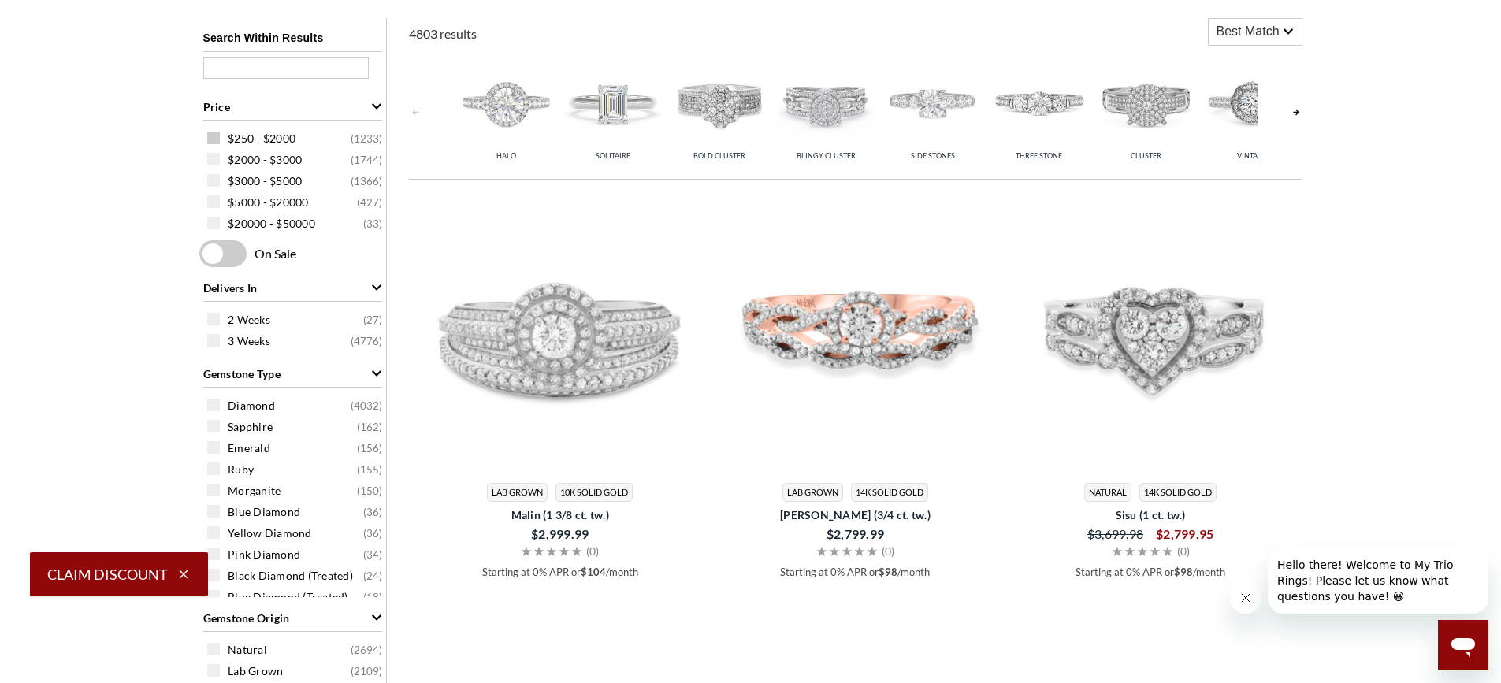
click at [220, 136] on div "$250 - $2000 ( 1233 )" at bounding box center [296, 137] width 179 height 17
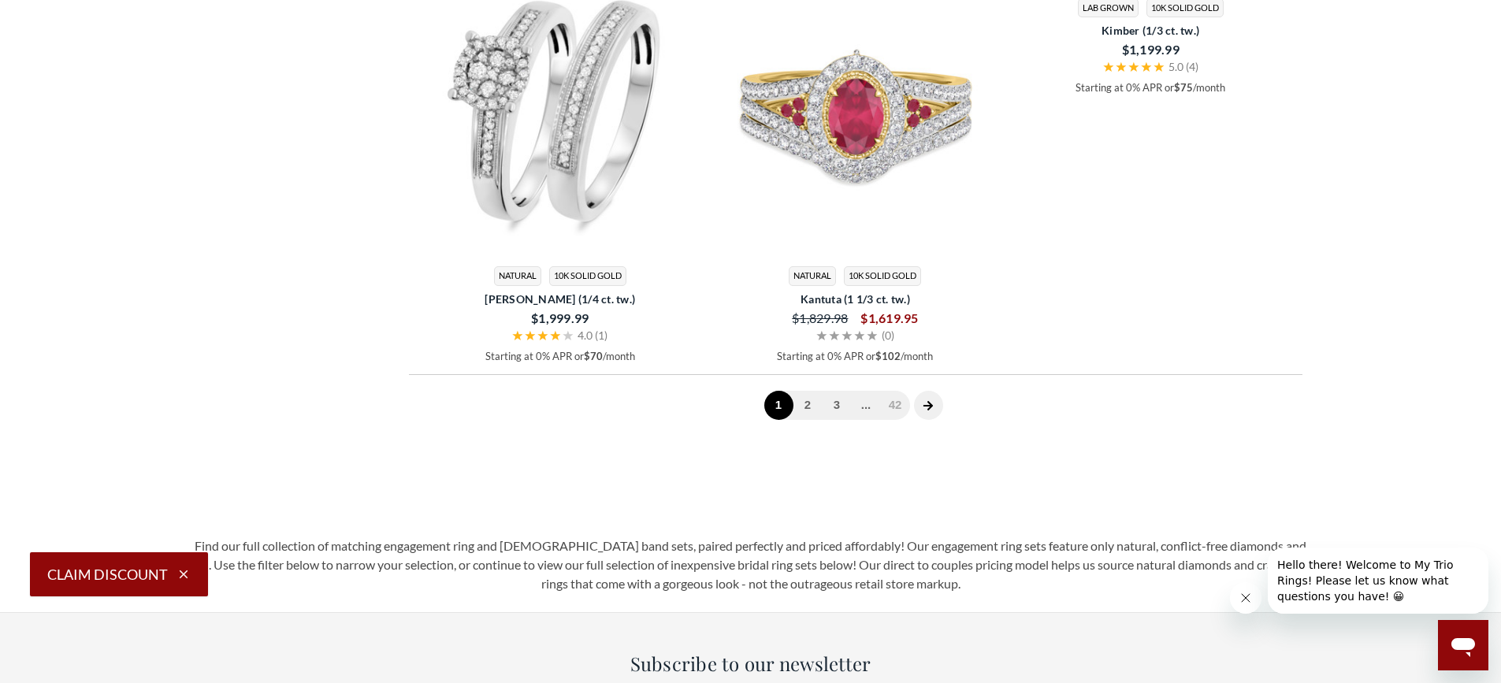
scroll to position [4651, 0]
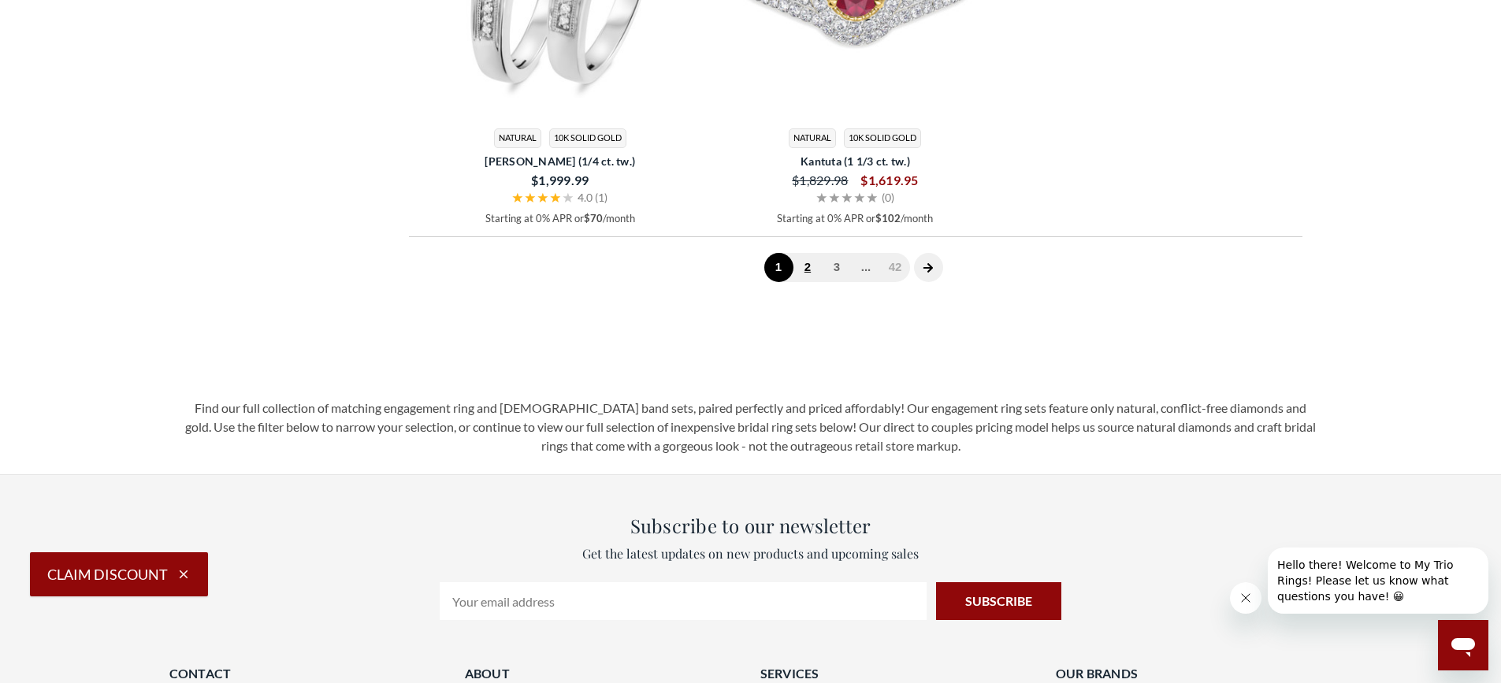
click at [806, 270] on link "2" at bounding box center [808, 267] width 29 height 29
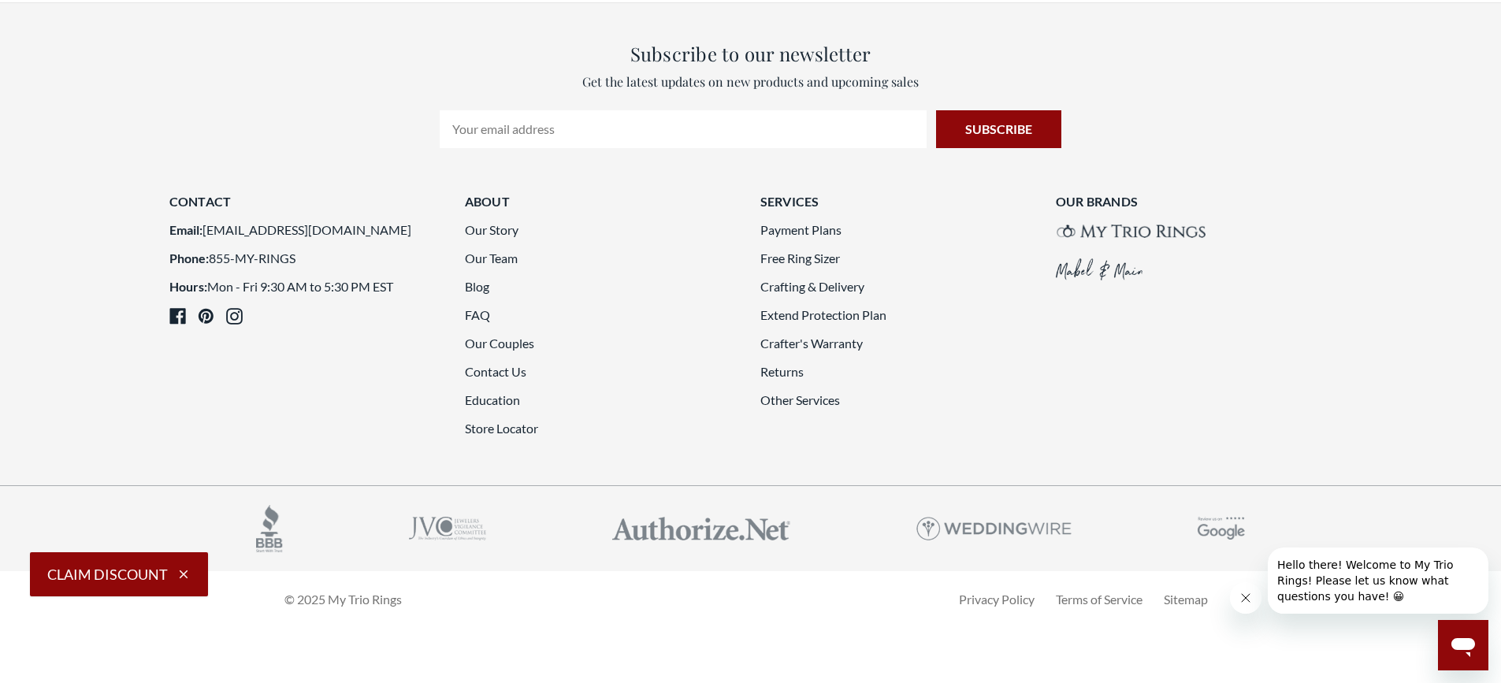
scroll to position [4335, 0]
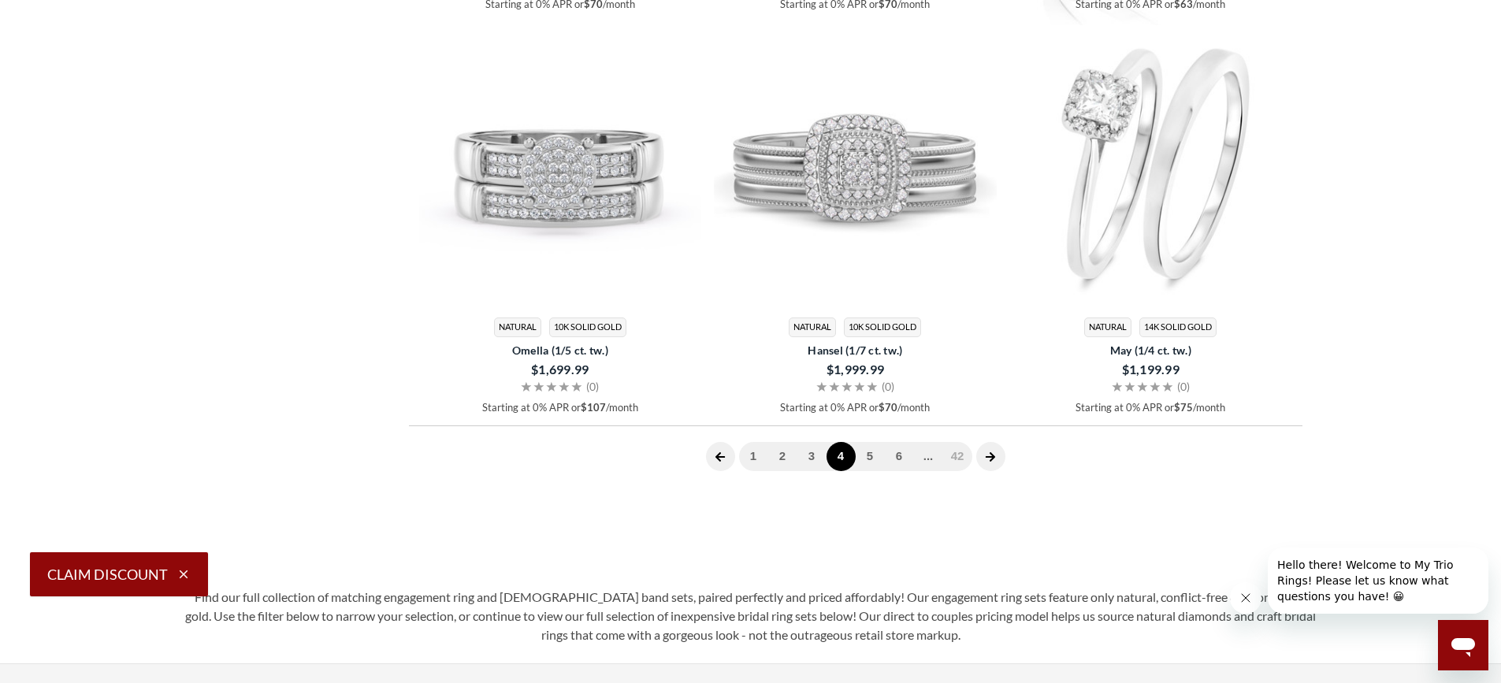
scroll to position [3626, 0]
